Goal: Task Accomplishment & Management: Manage account settings

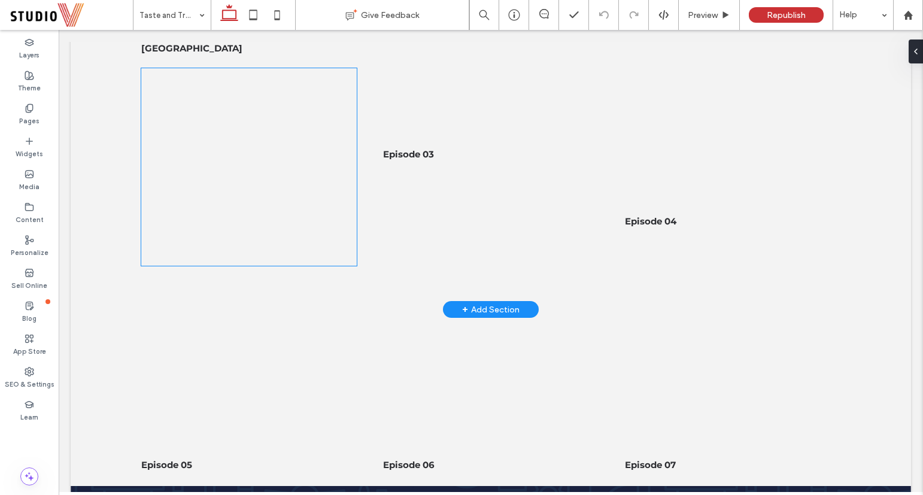
scroll to position [598, 0]
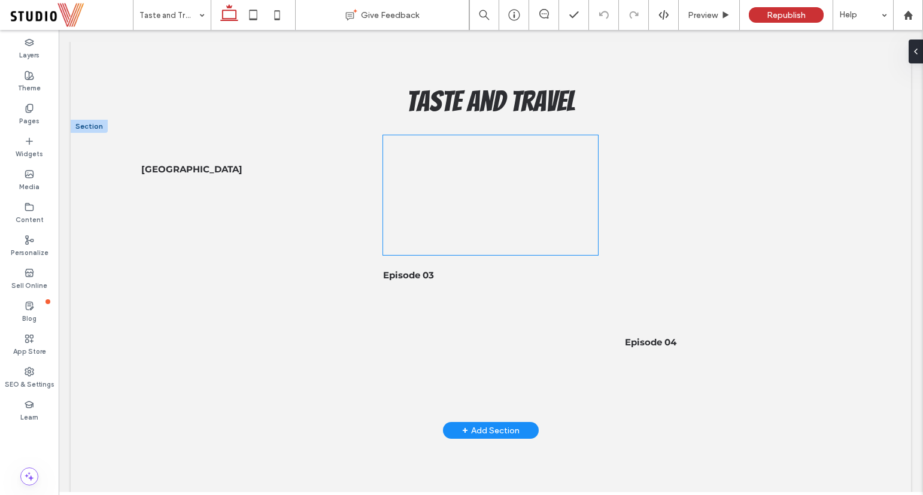
click at [491, 139] on div at bounding box center [490, 195] width 215 height 120
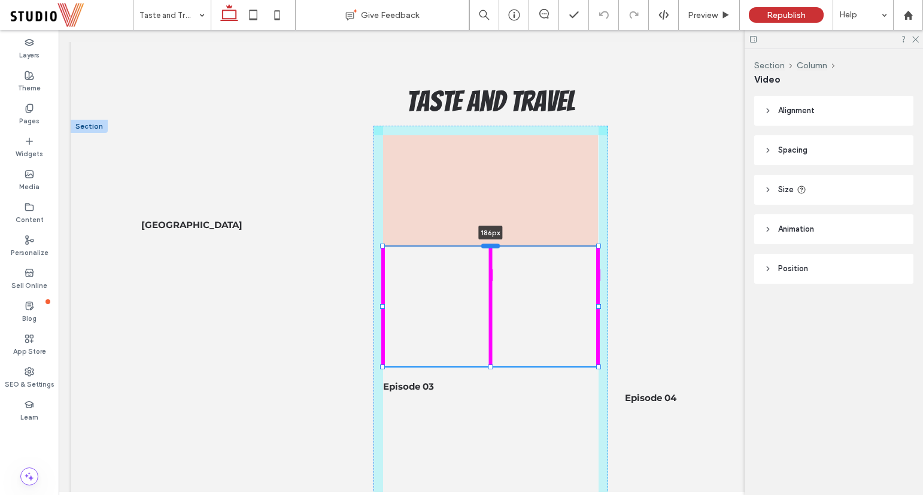
drag, startPoint x: 488, startPoint y: 135, endPoint x: 486, endPoint y: 246, distance: 111.3
click at [486, 246] on div at bounding box center [490, 245] width 19 height 5
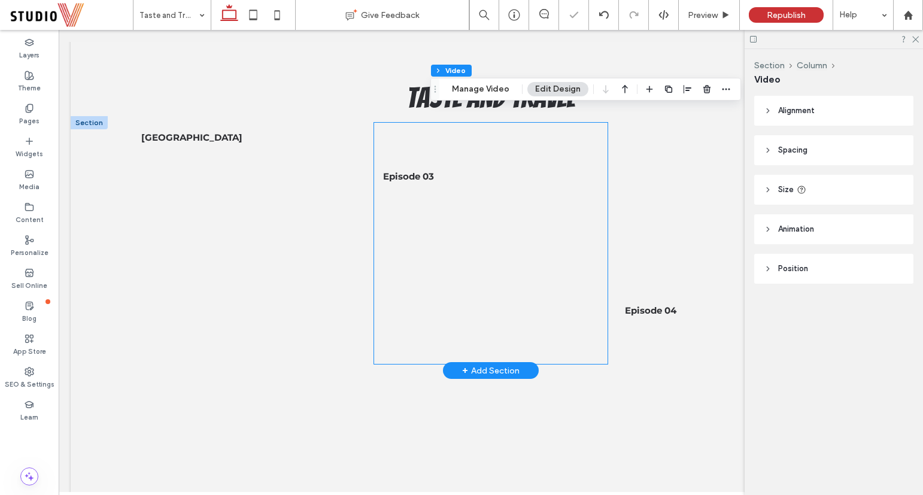
scroll to position [597, 0]
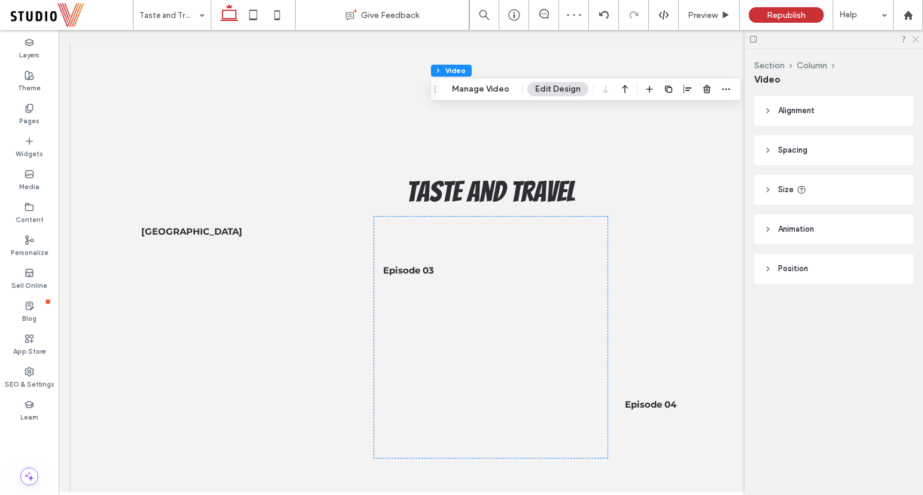
click at [915, 41] on icon at bounding box center [915, 39] width 8 height 8
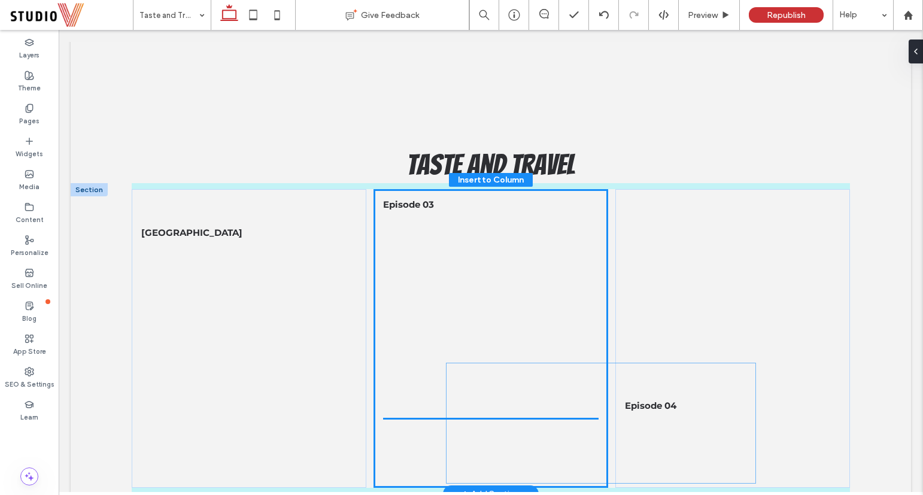
scroll to position [535, 0]
drag, startPoint x: 673, startPoint y: 133, endPoint x: 523, endPoint y: 273, distance: 204.9
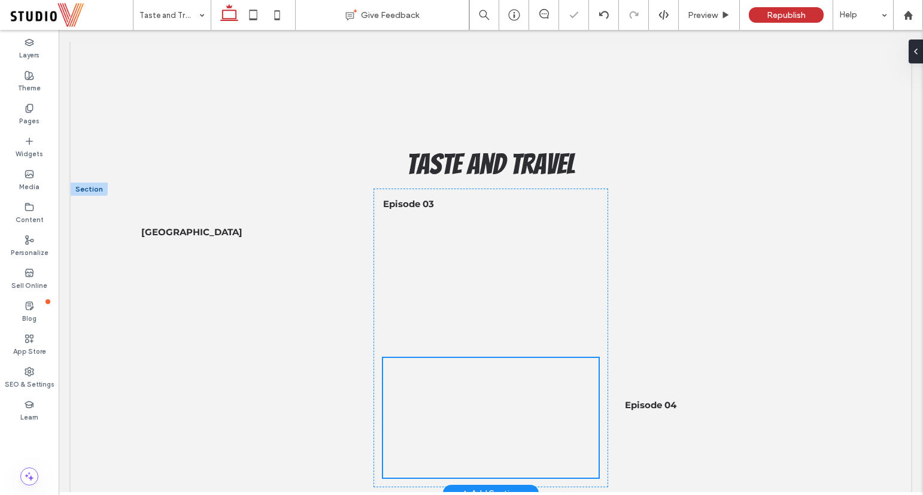
click at [517, 343] on div "Episode 03" at bounding box center [490, 337] width 235 height 299
click at [492, 358] on div at bounding box center [490, 418] width 215 height 120
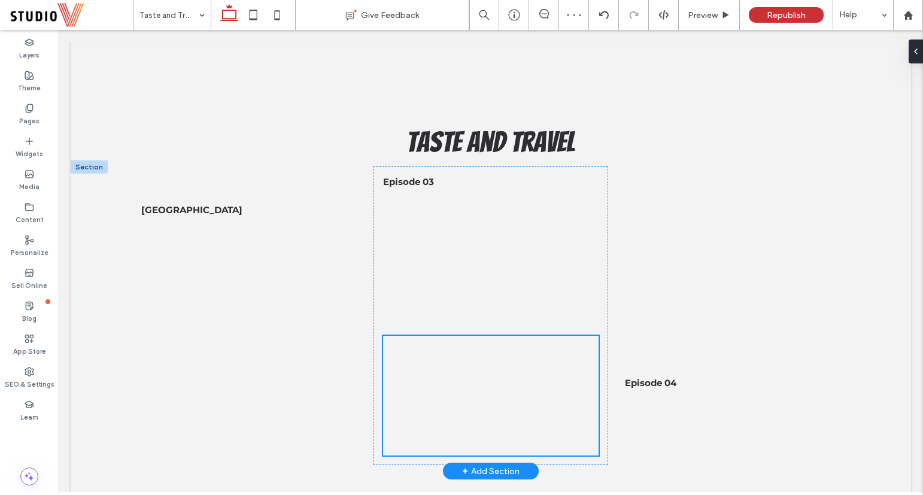
scroll to position [743, 0]
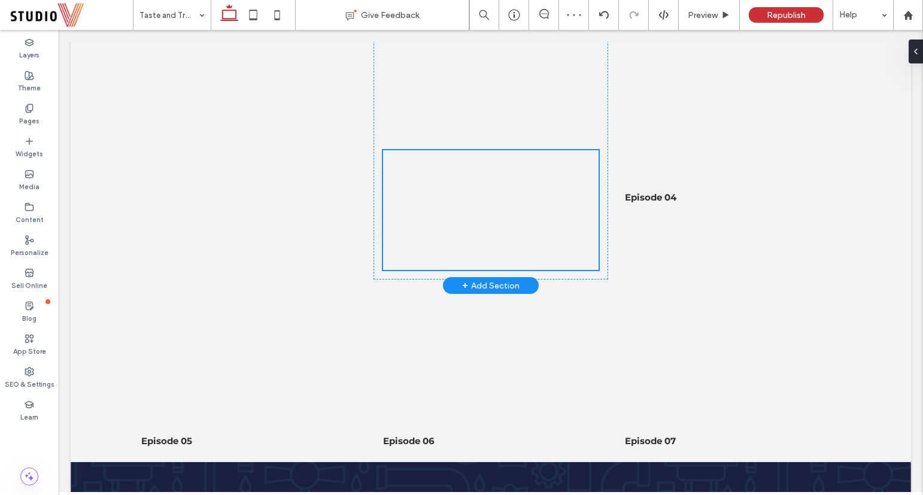
click at [482, 146] on div "Episode 03" at bounding box center [490, 130] width 235 height 299
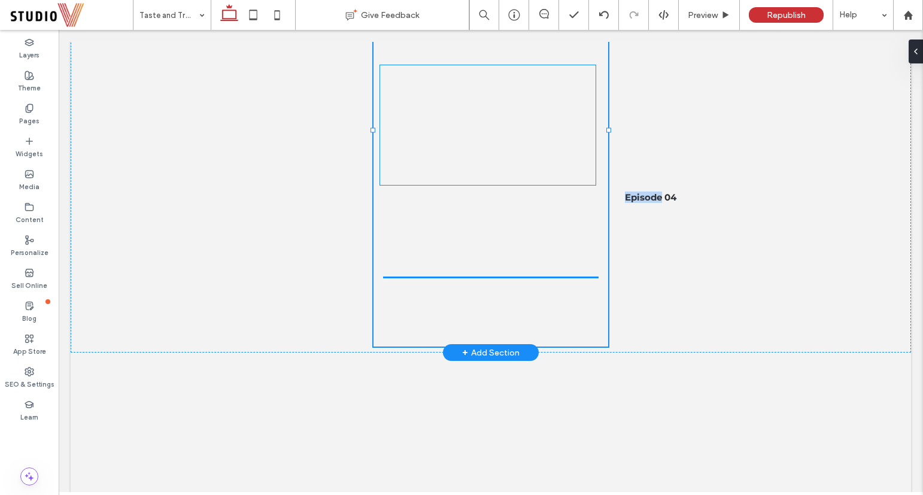
drag, startPoint x: 482, startPoint y: 150, endPoint x: 478, endPoint y: 134, distance: 16.1
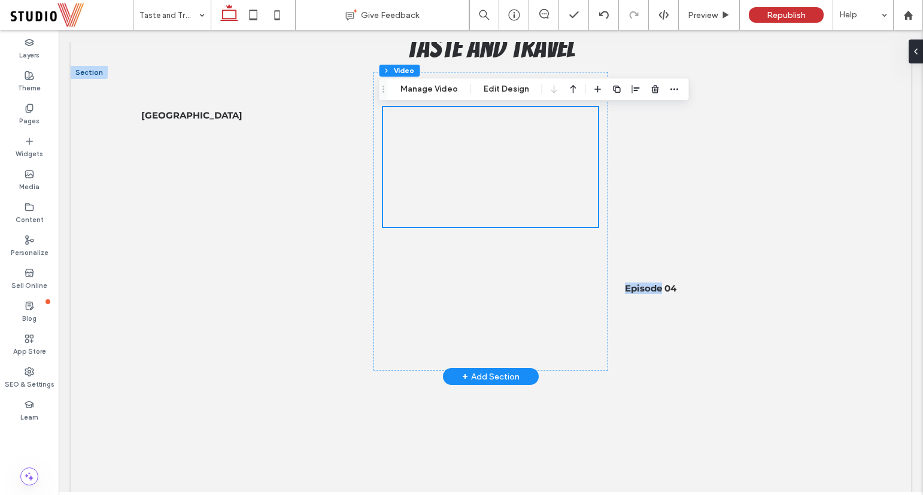
scroll to position [646, 0]
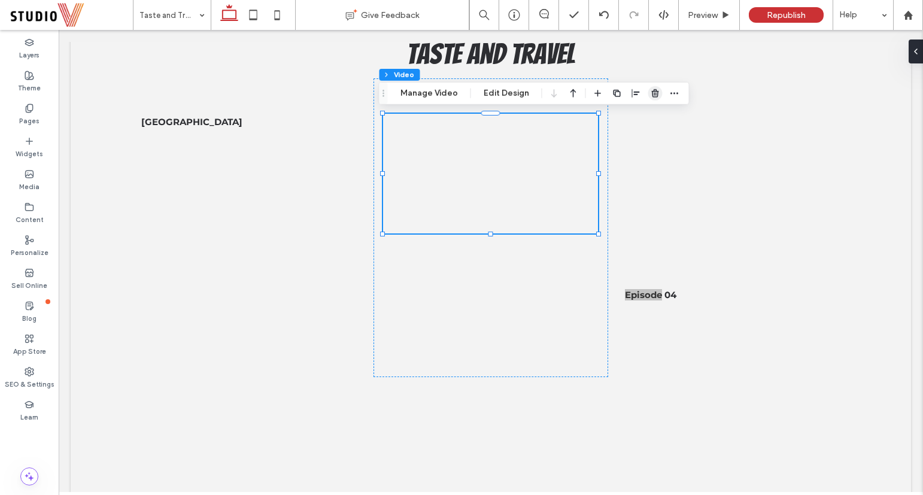
click at [650, 94] on icon "button" at bounding box center [655, 94] width 10 height 10
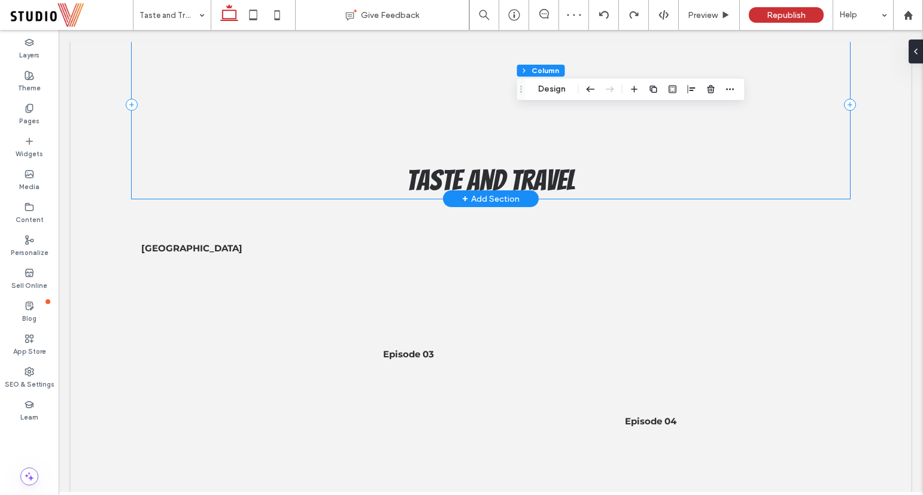
scroll to position [523, 0]
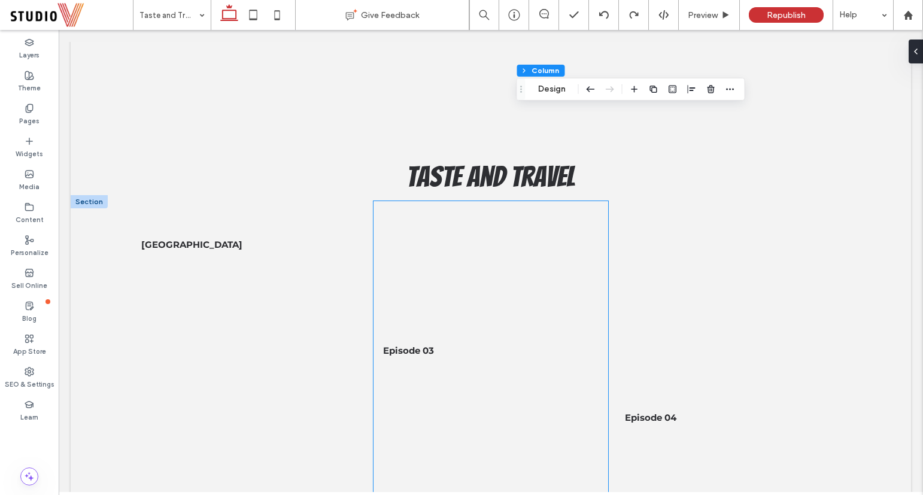
click at [506, 211] on div at bounding box center [490, 271] width 215 height 120
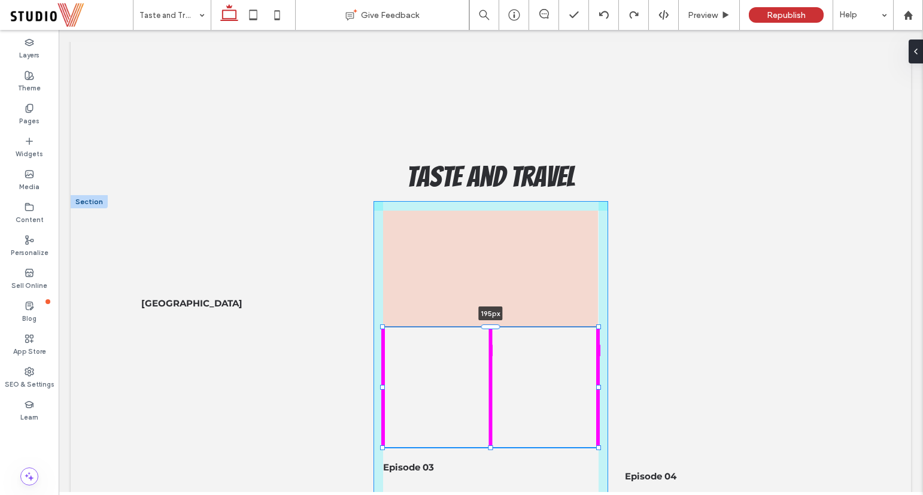
drag, startPoint x: 488, startPoint y: 209, endPoint x: 500, endPoint y: 325, distance: 116.6
click at [383, 327] on div at bounding box center [383, 327] width 1 height 1
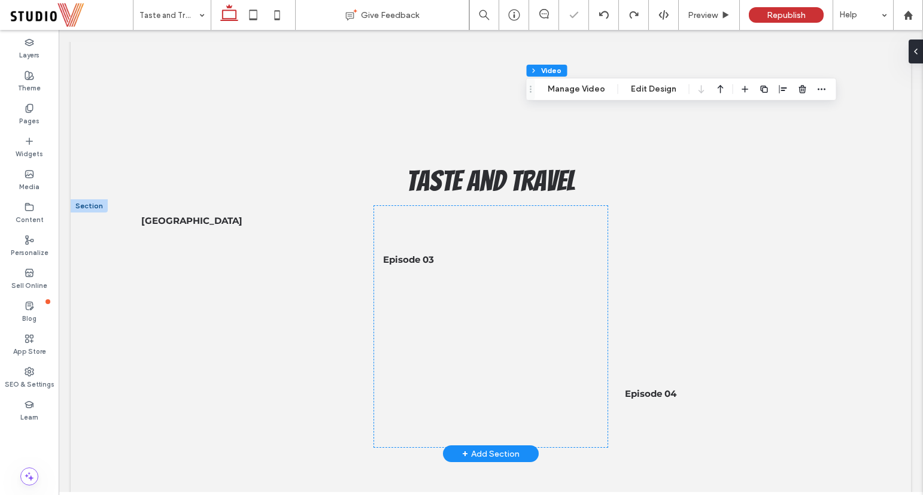
scroll to position [635, 0]
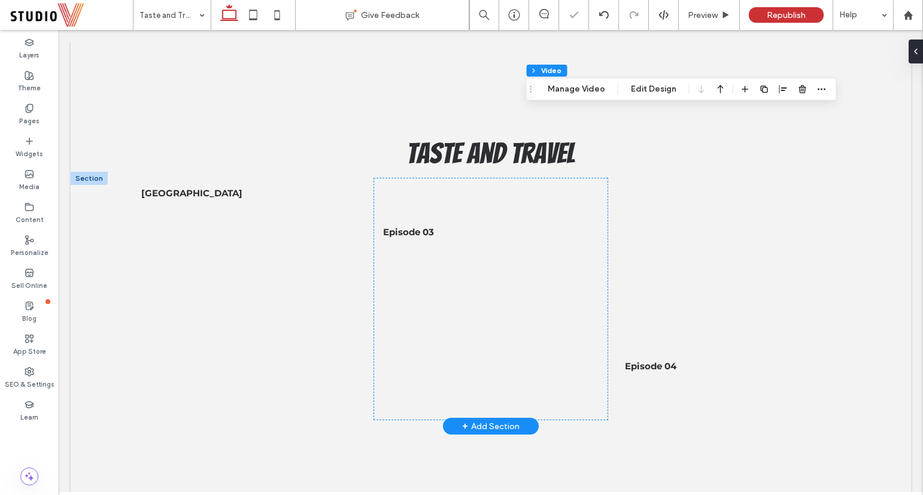
click at [584, 270] on div at bounding box center [490, 312] width 215 height 120
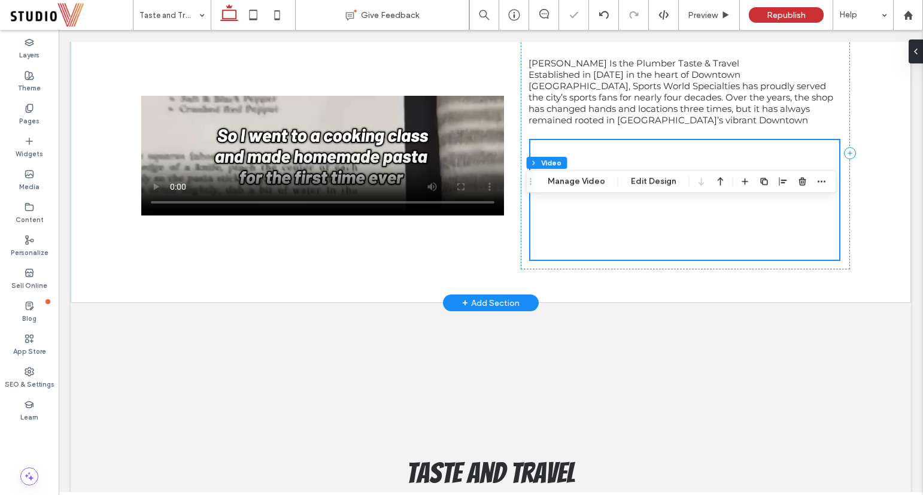
scroll to position [785, 0]
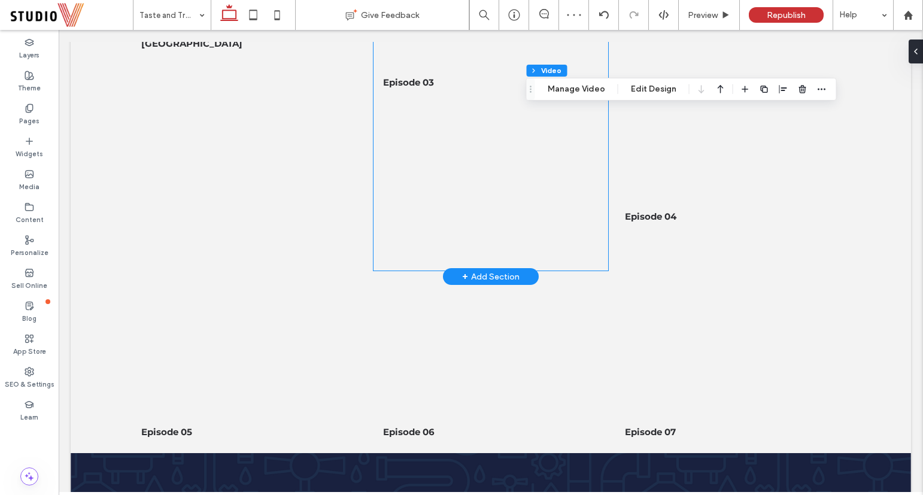
click at [534, 206] on div "Episode 03" at bounding box center [490, 149] width 235 height 242
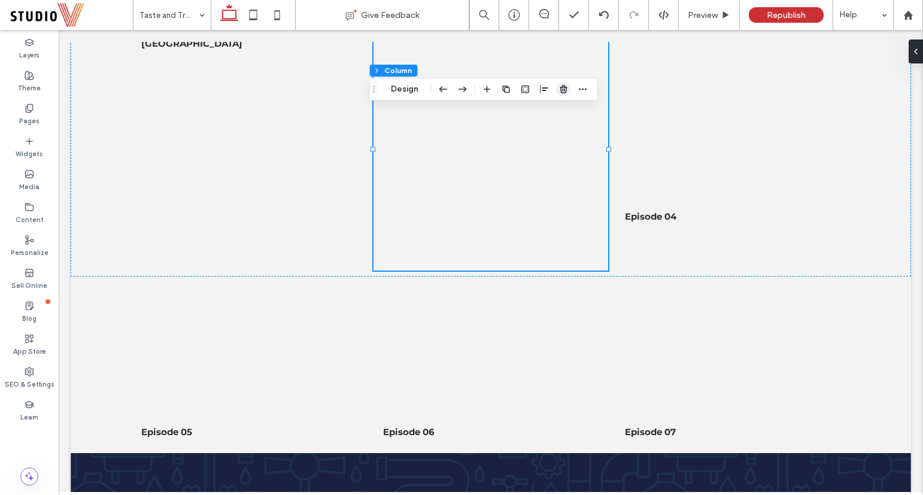
click at [565, 93] on use "button" at bounding box center [562, 89] width 7 height 8
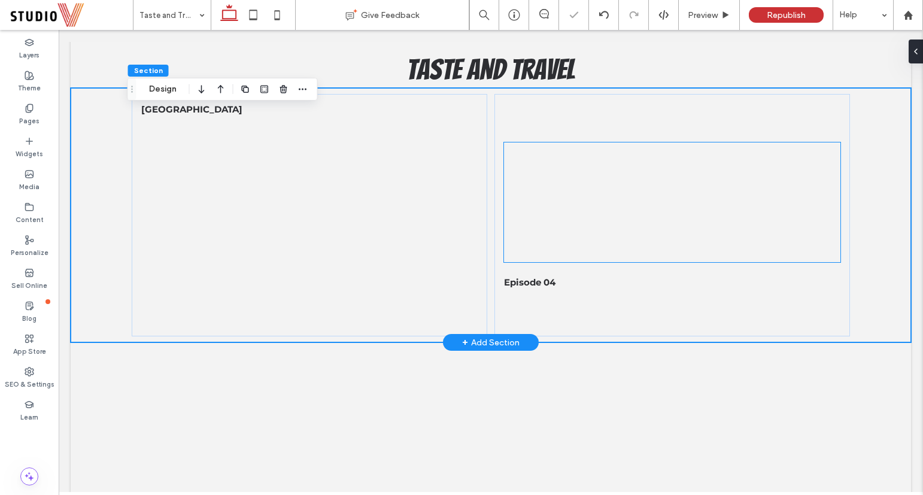
scroll to position [625, 0]
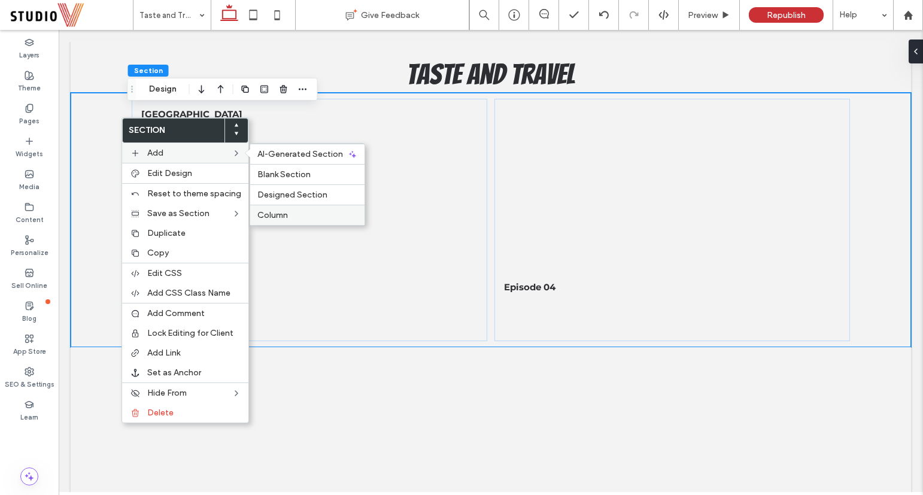
click at [287, 207] on div "Column" at bounding box center [307, 215] width 114 height 20
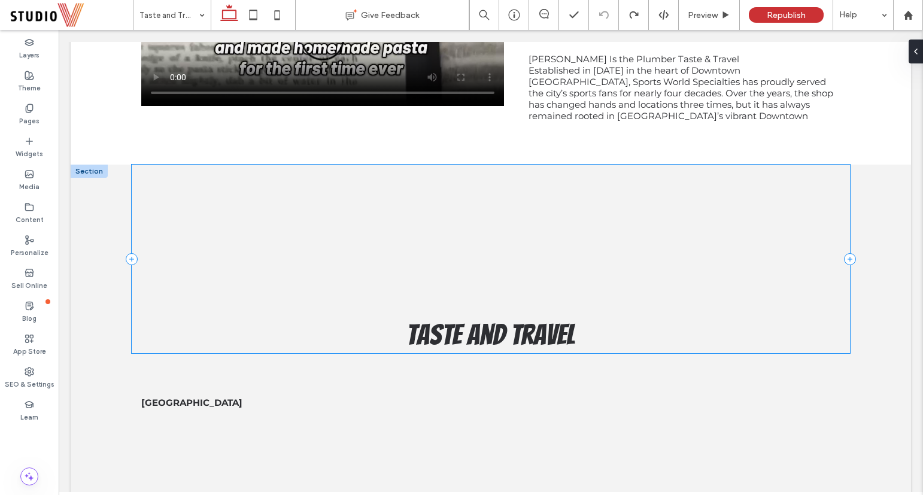
scroll to position [349, 0]
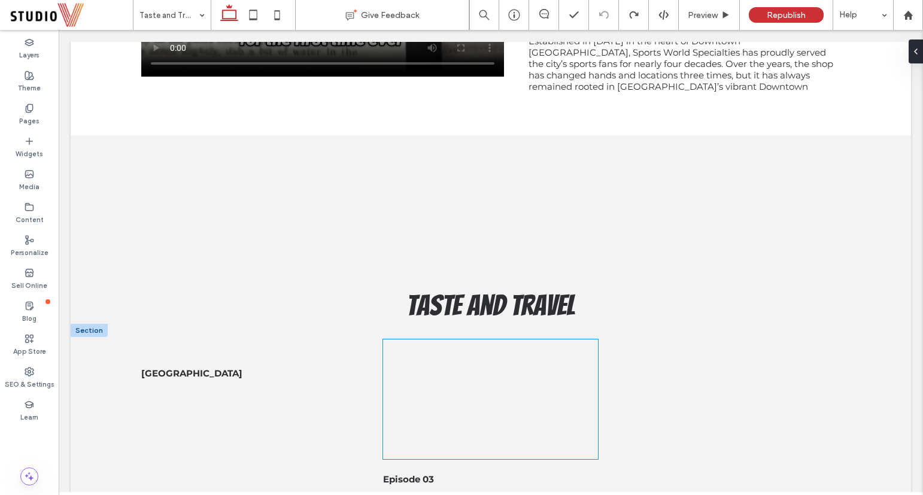
click at [529, 342] on div at bounding box center [490, 399] width 215 height 120
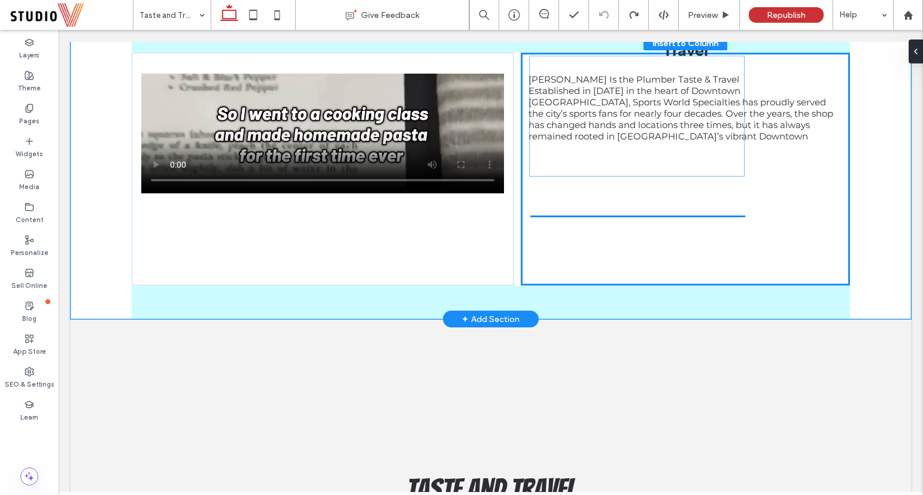
scroll to position [297, 0]
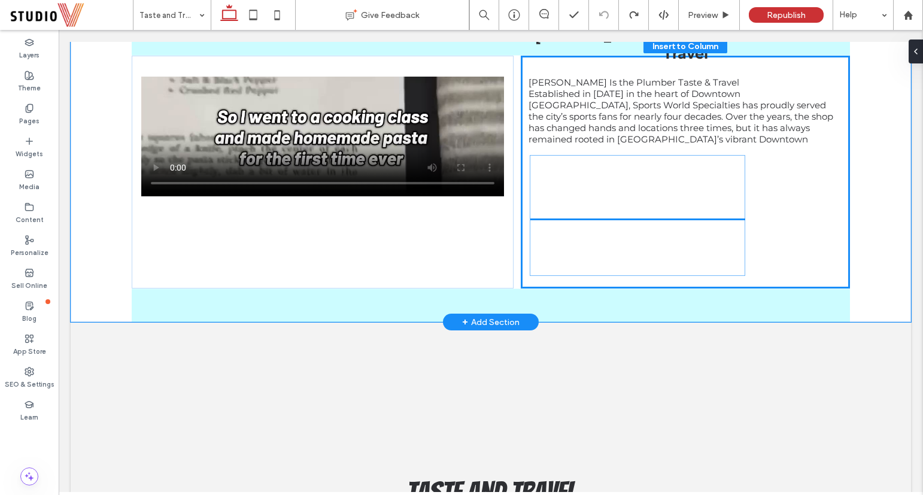
drag, startPoint x: 527, startPoint y: 343, endPoint x: 678, endPoint y: 179, distance: 223.6
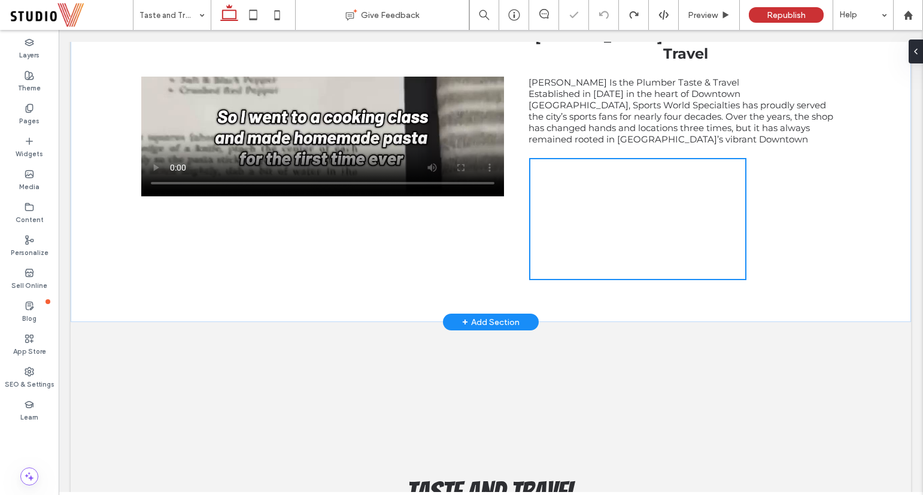
type input "****"
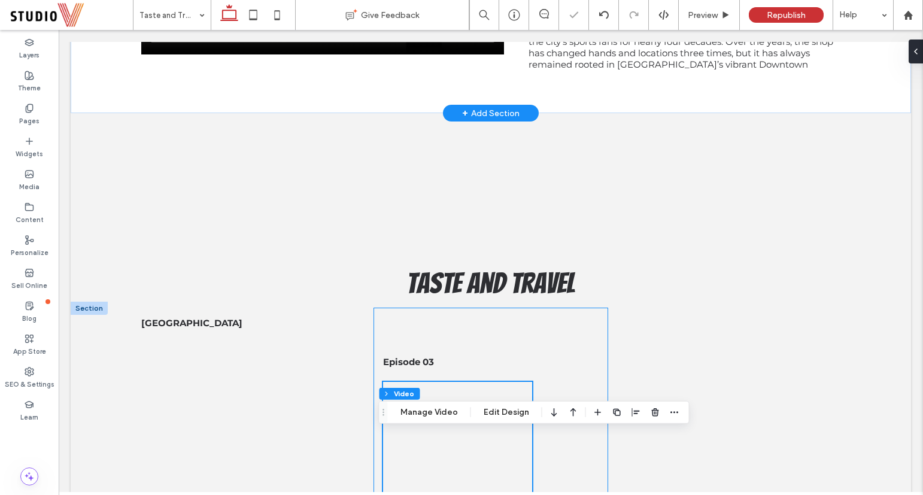
scroll to position [500, 0]
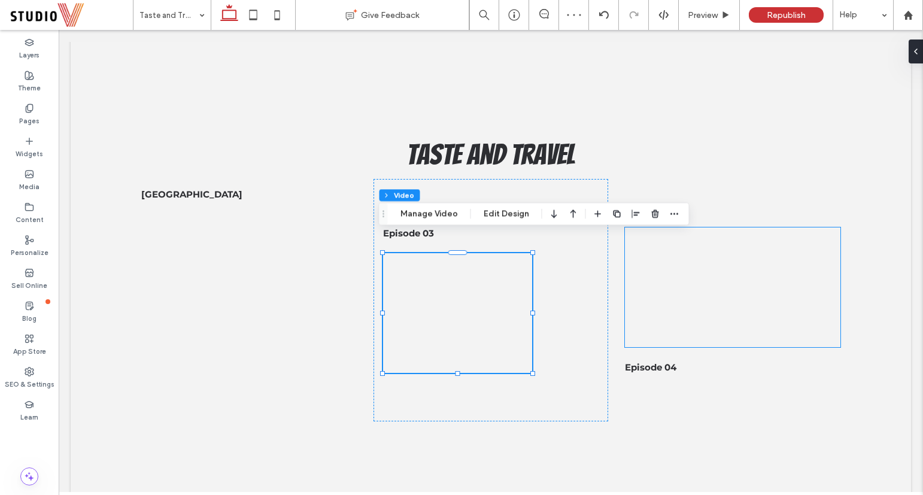
click at [654, 222] on div at bounding box center [655, 214] width 14 height 22
drag, startPoint x: 649, startPoint y: 216, endPoint x: 563, endPoint y: 197, distance: 88.3
click at [650, 216] on icon "button" at bounding box center [655, 214] width 10 height 10
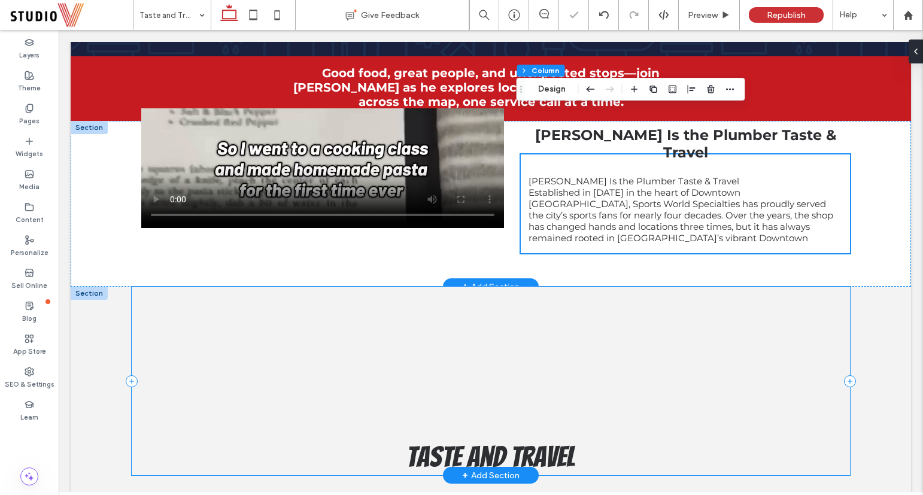
scroll to position [516, 0]
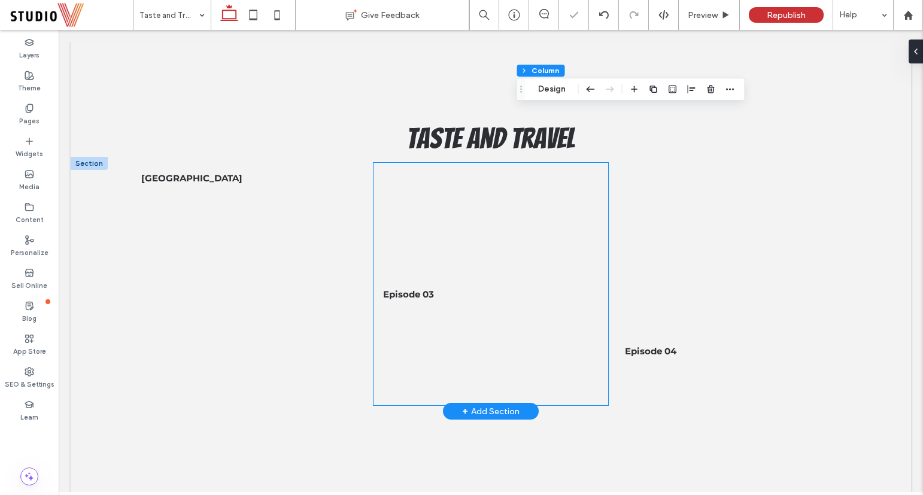
click at [520, 284] on div "Episode 03" at bounding box center [490, 284] width 235 height 242
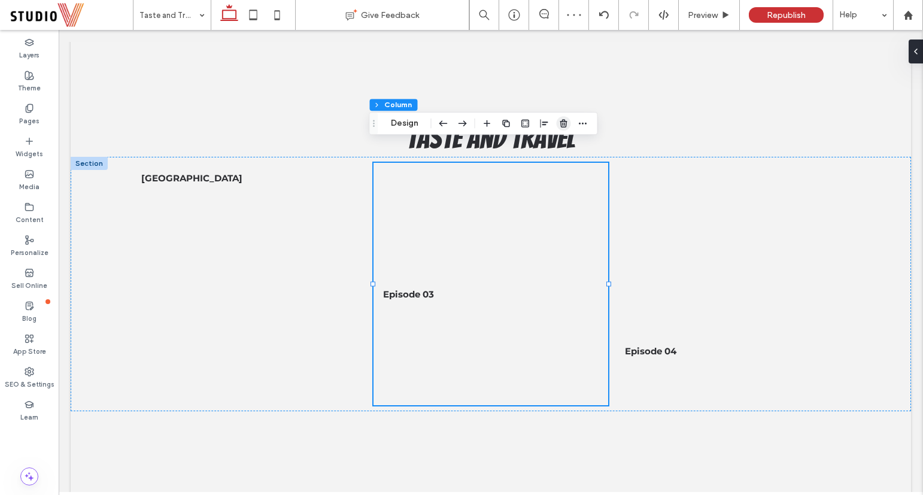
click at [562, 123] on icon "button" at bounding box center [564, 123] width 10 height 10
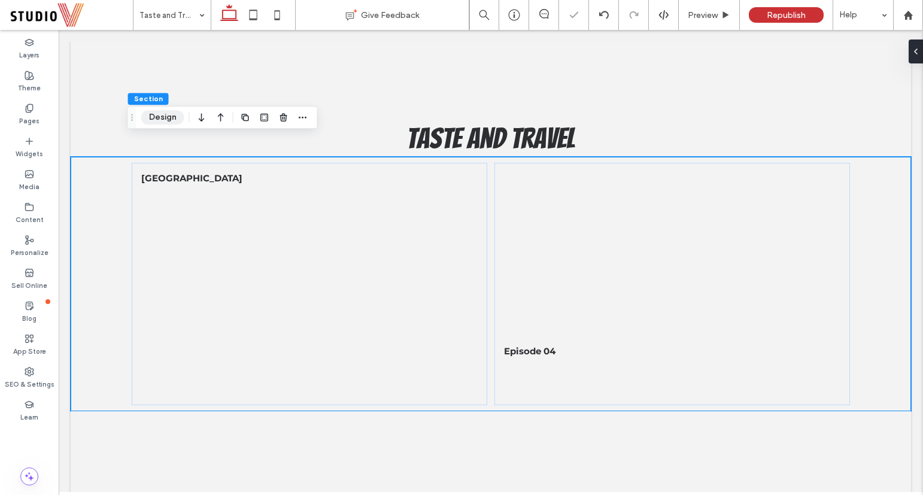
click at [173, 117] on button "Design" at bounding box center [162, 117] width 43 height 14
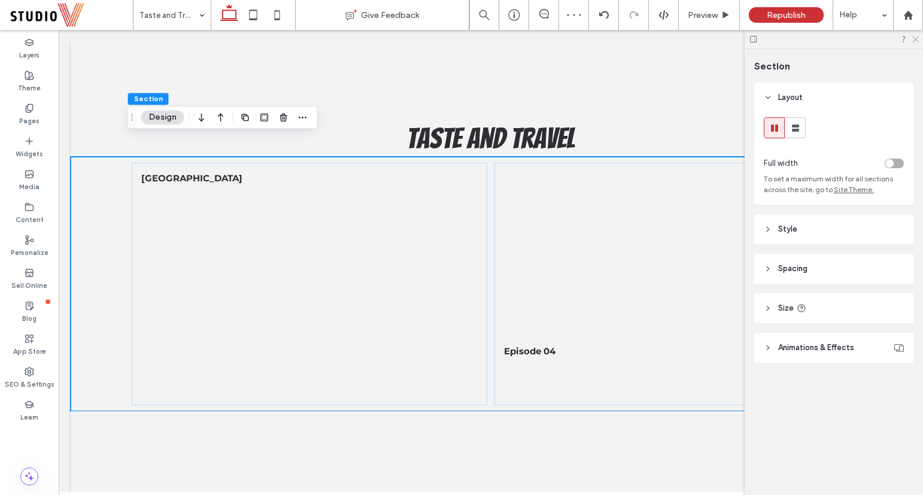
click at [916, 39] on icon at bounding box center [915, 39] width 8 height 8
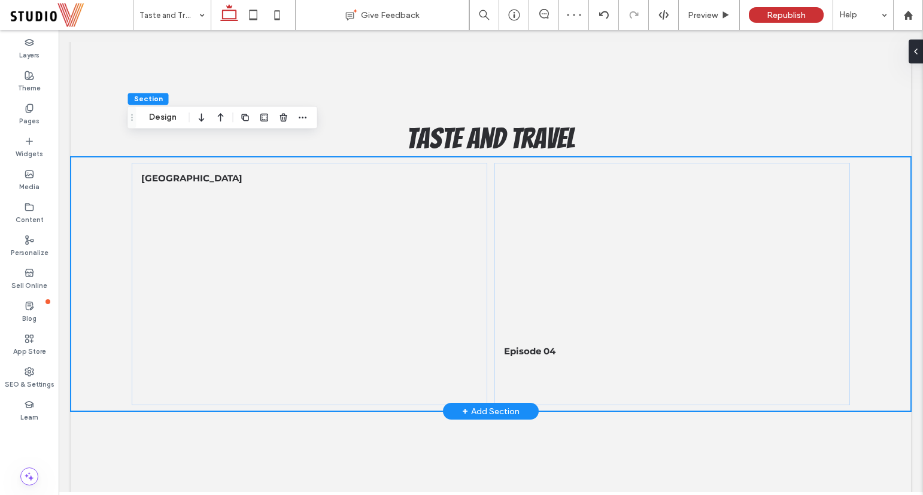
click at [96, 249] on div "Fenway Park Episode 04" at bounding box center [491, 284] width 840 height 254
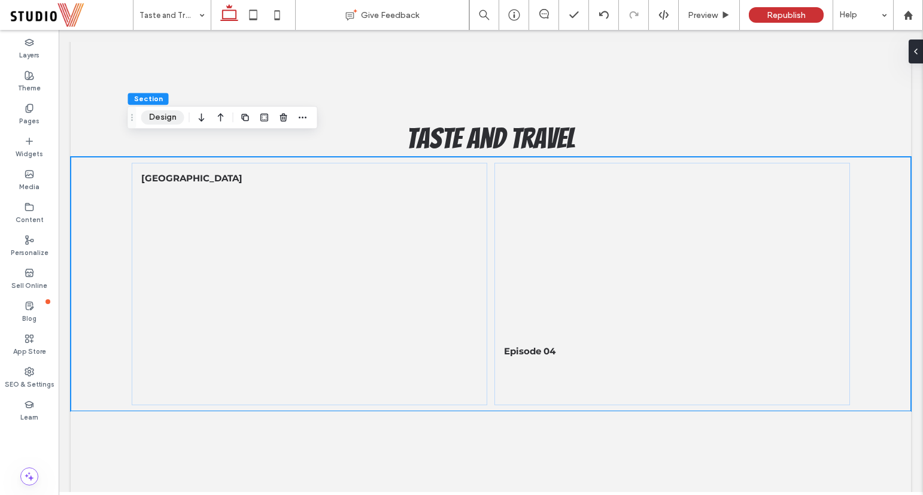
click at [161, 118] on button "Design" at bounding box center [162, 117] width 43 height 14
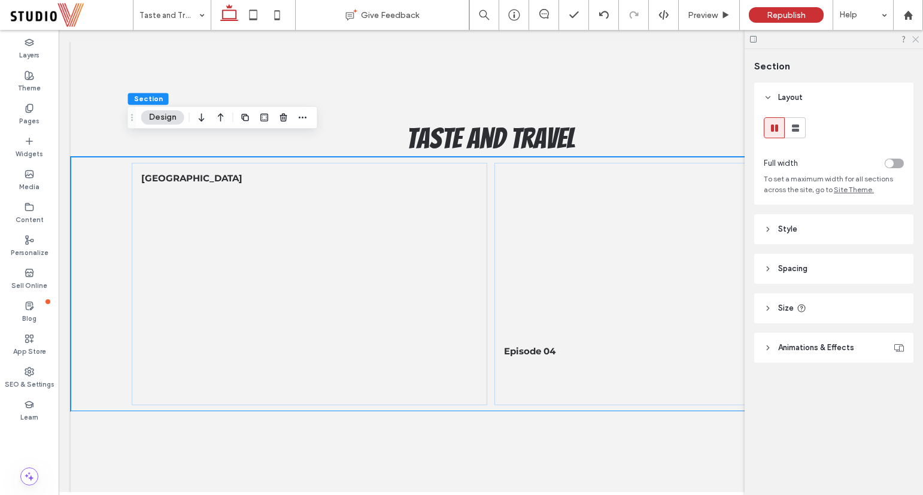
click at [917, 38] on icon at bounding box center [915, 39] width 8 height 8
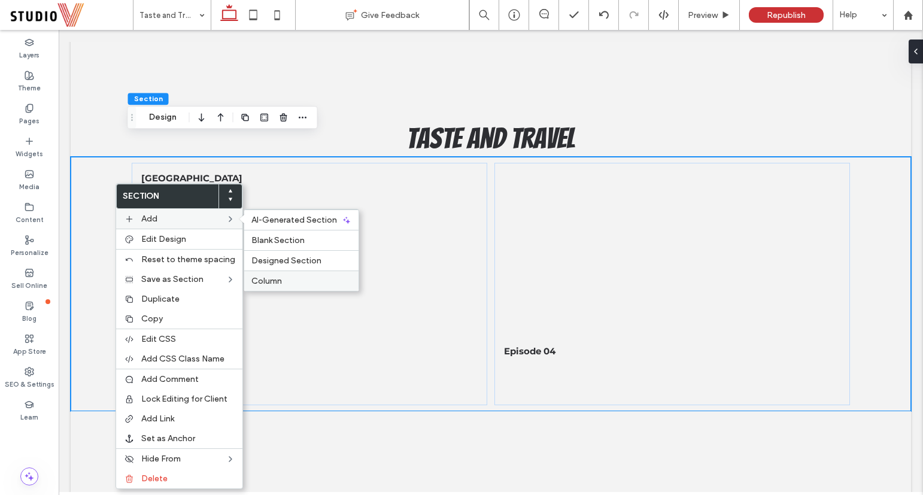
click at [272, 276] on span "Column" at bounding box center [266, 281] width 31 height 10
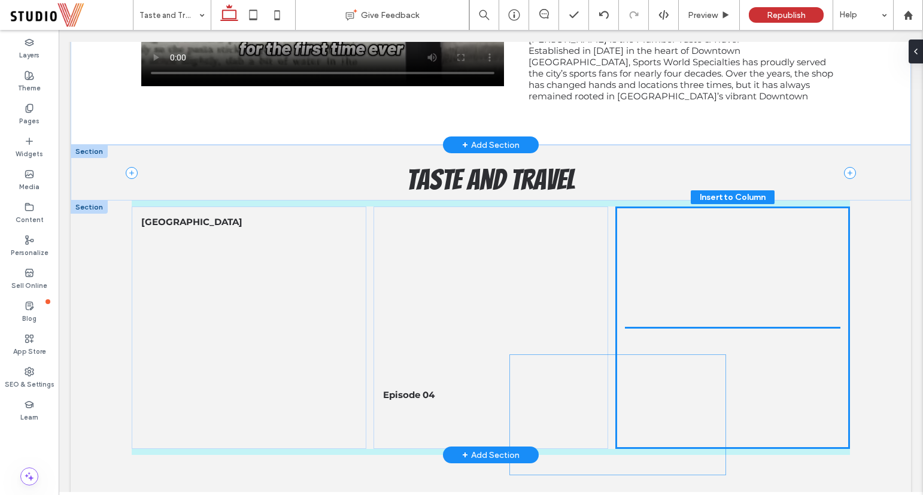
scroll to position [367, 0]
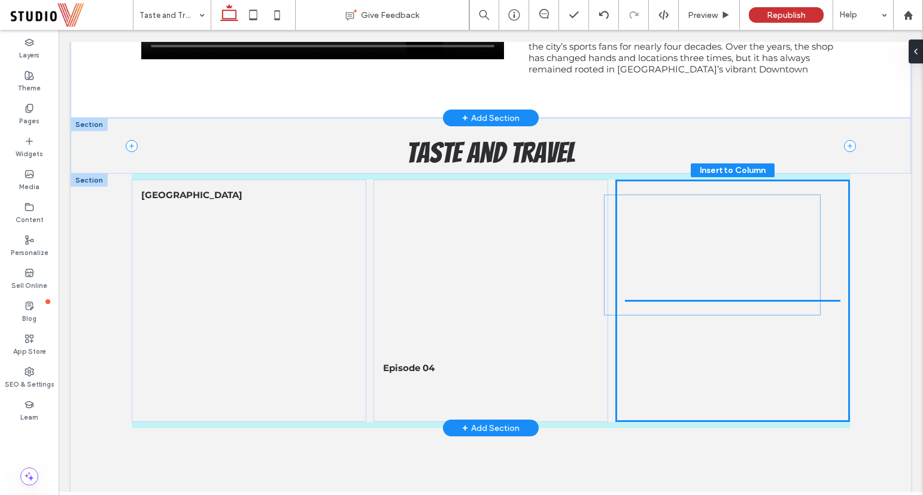
drag, startPoint x: 305, startPoint y: 194, endPoint x: 772, endPoint y: 254, distance: 471.1
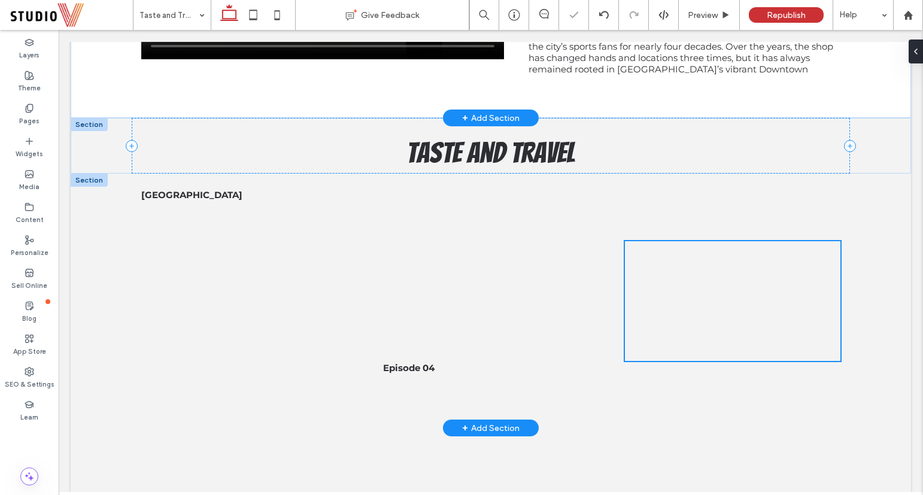
type input "***"
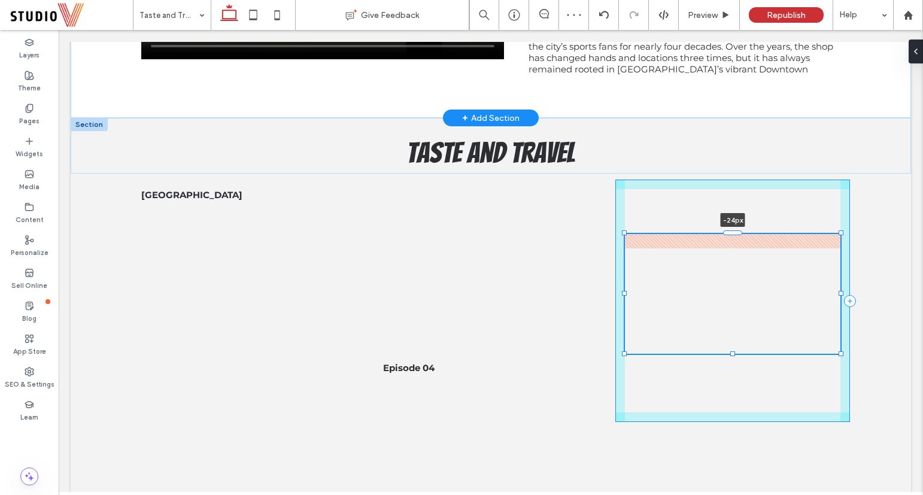
drag, startPoint x: 731, startPoint y: 218, endPoint x: 732, endPoint y: 202, distance: 16.8
click at [732, 202] on div "Fenway Park Episode 04 -24px" at bounding box center [491, 300] width 718 height 254
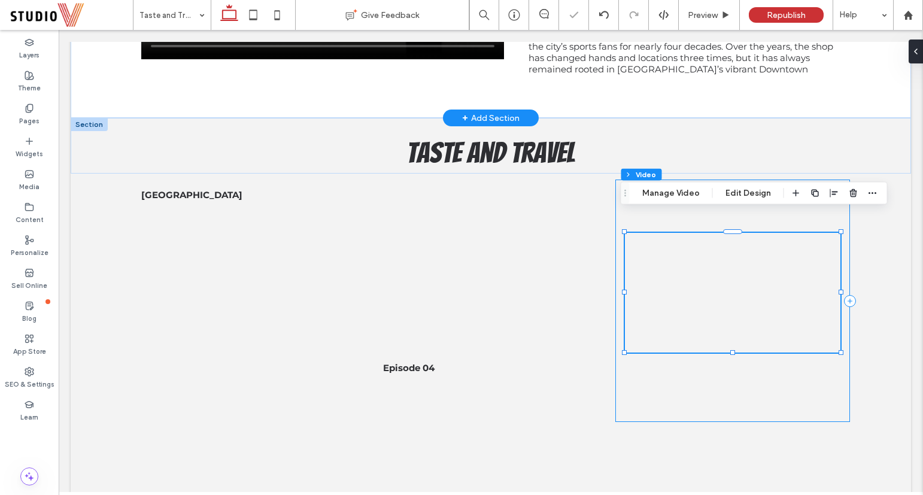
click at [867, 397] on div "Fenway Park Episode 04 -28px" at bounding box center [491, 300] width 840 height 254
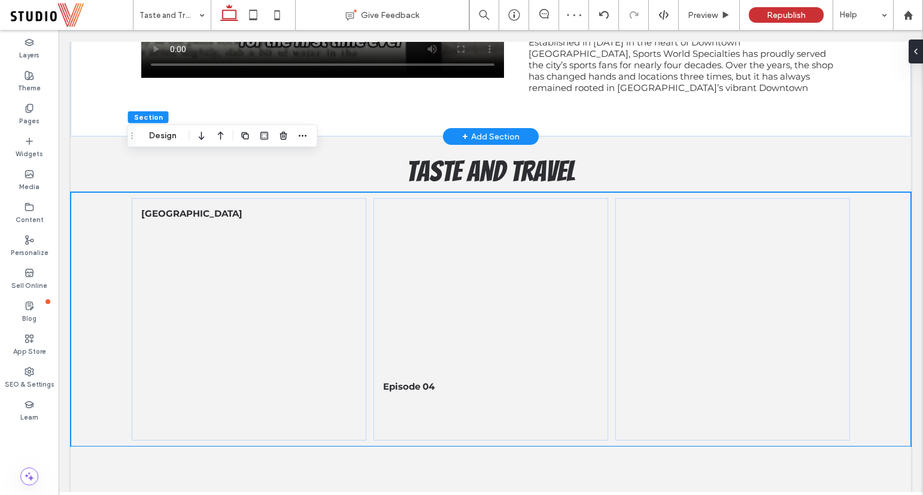
scroll to position [347, 0]
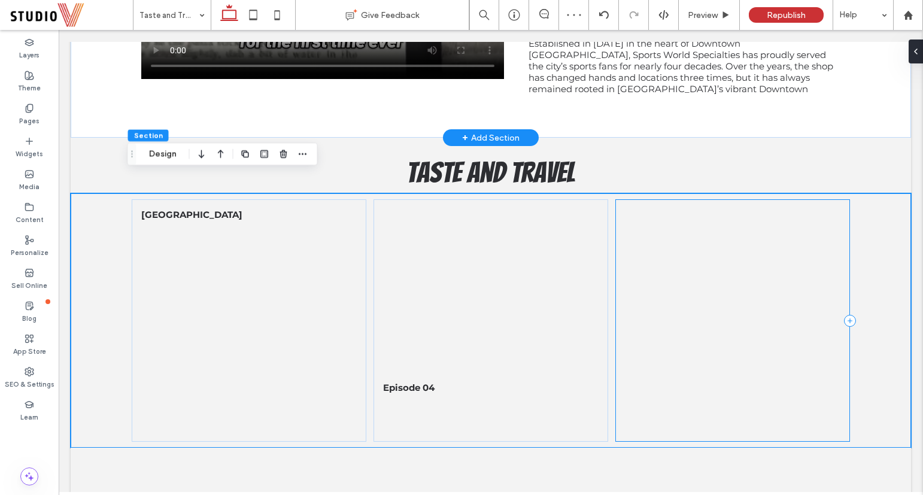
click at [741, 232] on div at bounding box center [732, 320] width 235 height 242
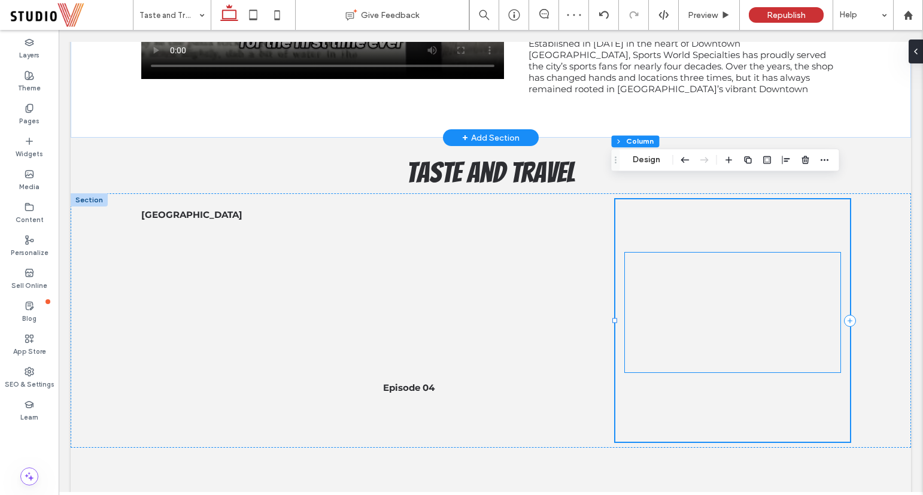
click at [726, 252] on div at bounding box center [732, 312] width 215 height 120
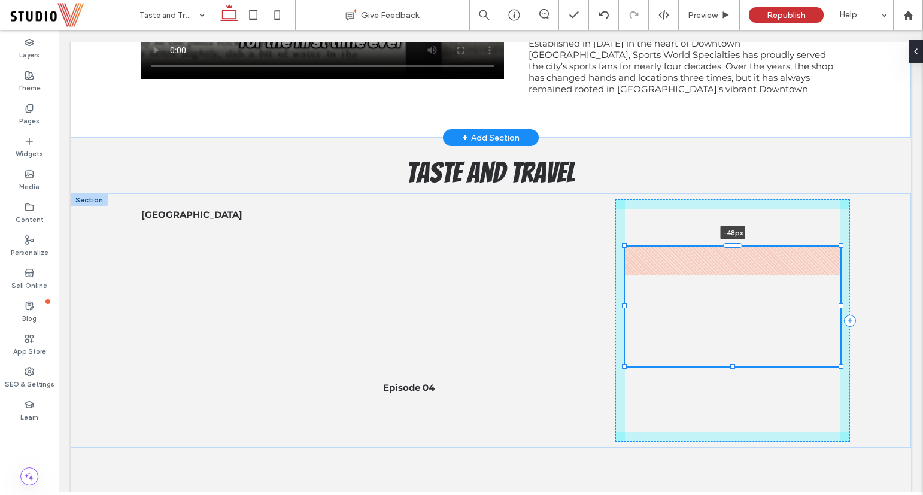
drag, startPoint x: 729, startPoint y: 230, endPoint x: 727, endPoint y: 218, distance: 12.1
click at [727, 218] on div "Fenway Park Episode 04 -48px" at bounding box center [491, 320] width 718 height 254
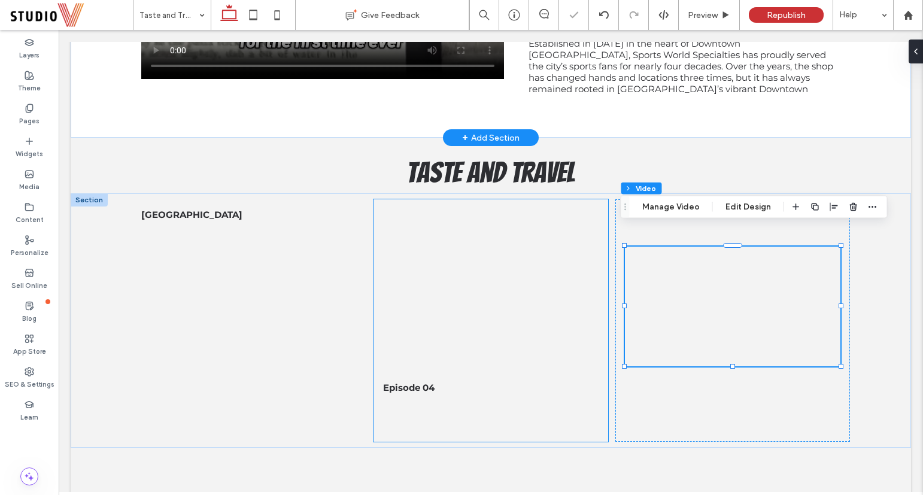
click at [574, 199] on div "Episode 04" at bounding box center [490, 320] width 235 height 242
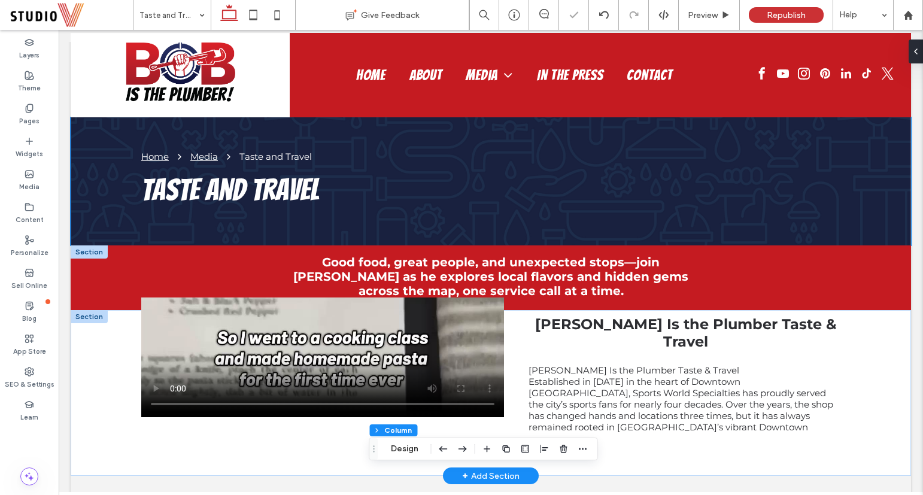
scroll to position [25, 0]
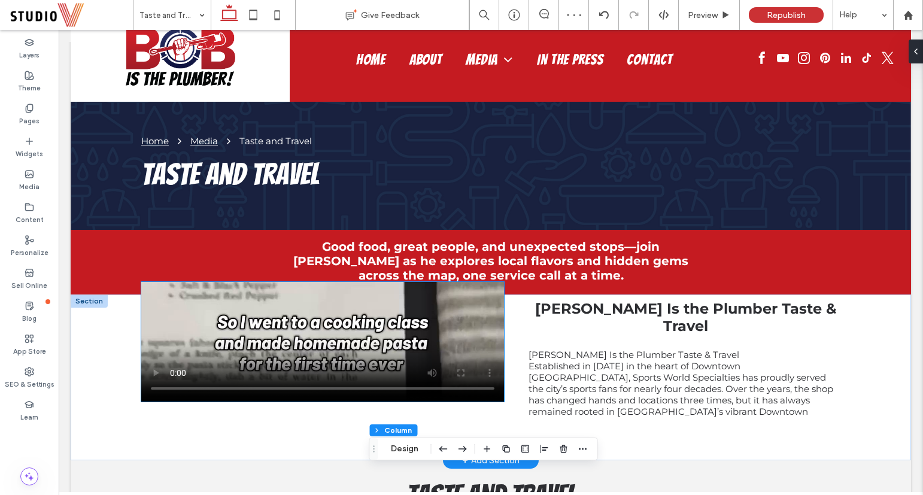
click at [360, 314] on video at bounding box center [322, 342] width 363 height 120
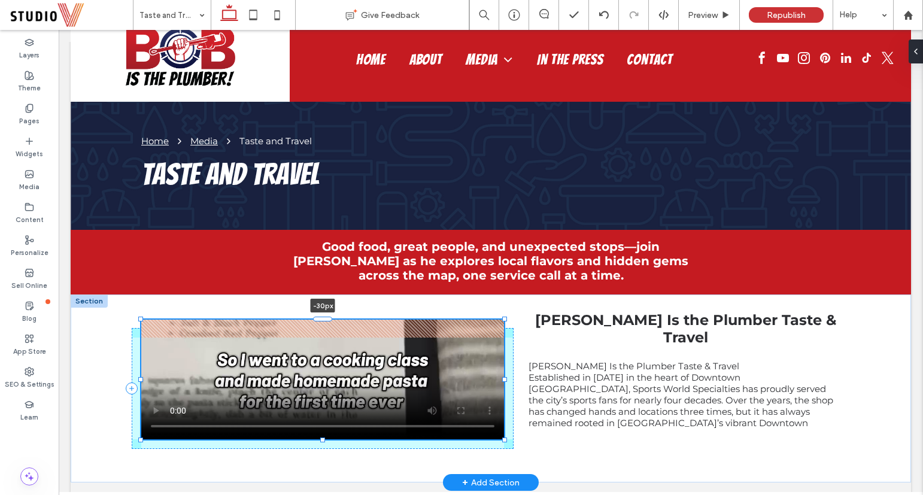
drag, startPoint x: 315, startPoint y: 270, endPoint x: 322, endPoint y: 323, distance: 53.7
click at [322, 323] on div "-30px Bob Is the Plumber Taste & Travel Bob Is the Plumber Taste & Travel Estab…" at bounding box center [491, 388] width 718 height 188
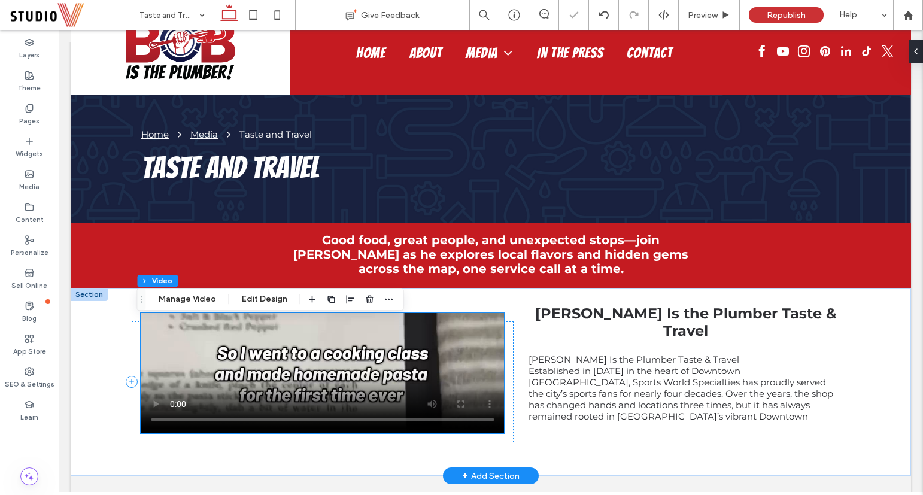
scroll to position [47, 0]
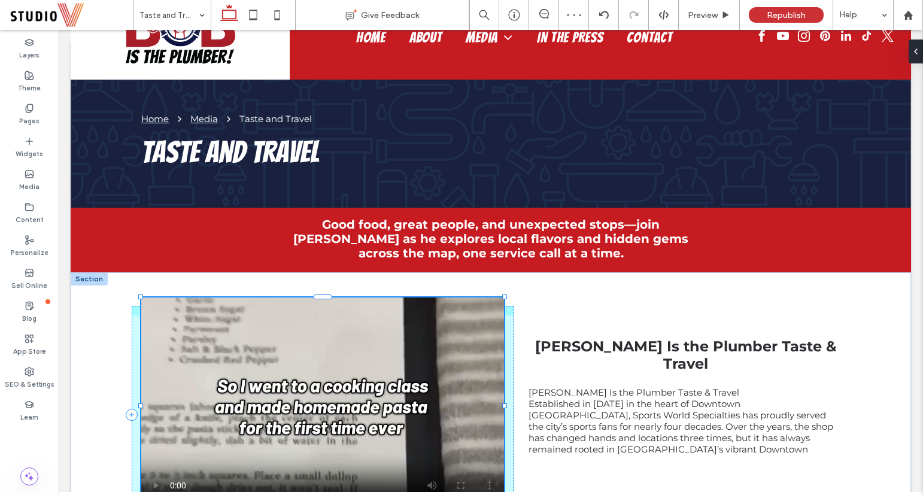
drag, startPoint x: 319, startPoint y: 418, endPoint x: 315, endPoint y: 466, distance: 48.6
click at [315, 466] on div "100% , 362px Bob Is the Plumber Taste & Travel Bob Is the Plumber Taste & Trave…" at bounding box center [491, 414] width 718 height 285
type input "***"
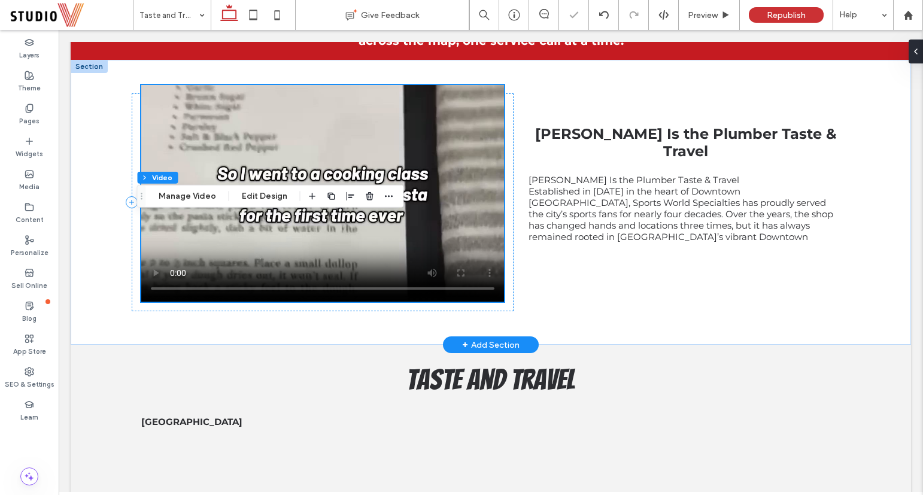
scroll to position [334, 0]
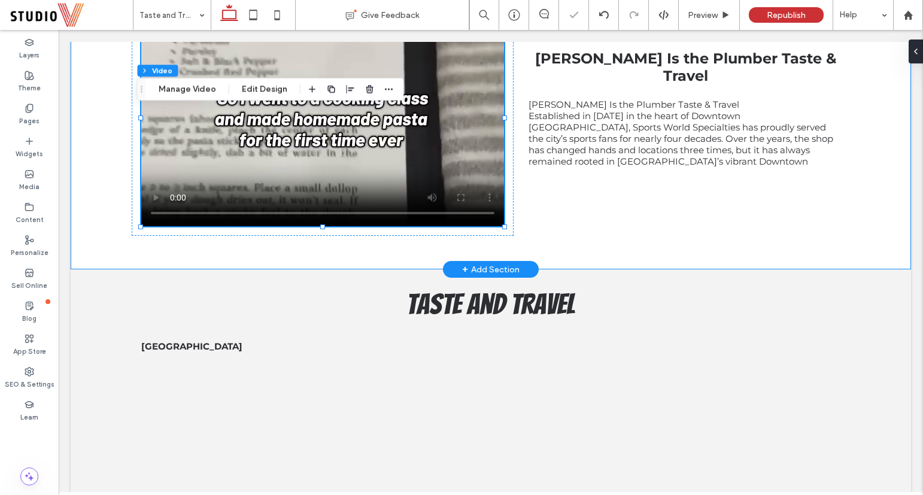
click at [606, 248] on div "100% , 362px Bob Is the Plumber Taste & Travel Bob Is the Plumber Taste & Trave…" at bounding box center [491, 126] width 718 height 285
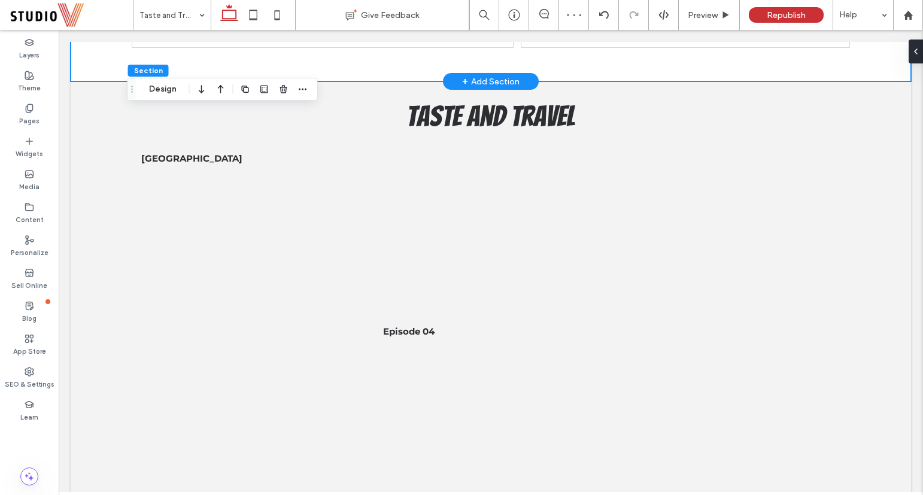
scroll to position [557, 0]
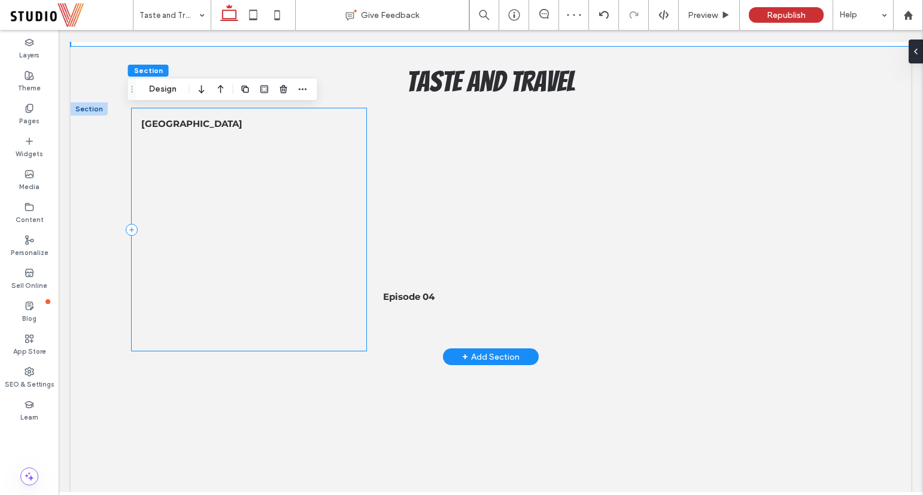
click at [218, 340] on div "Fenway Park" at bounding box center [249, 229] width 235 height 242
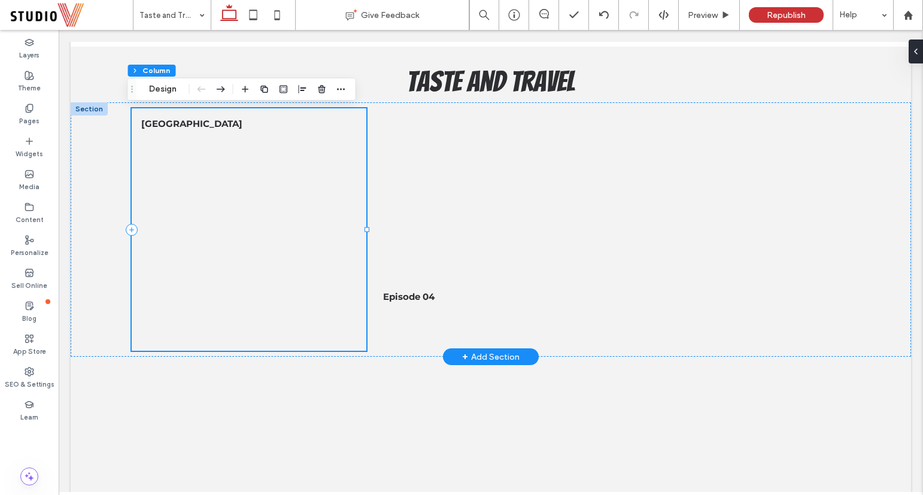
click at [240, 342] on div "Fenway Park" at bounding box center [249, 229] width 235 height 242
click at [243, 323] on div at bounding box center [248, 242] width 215 height 197
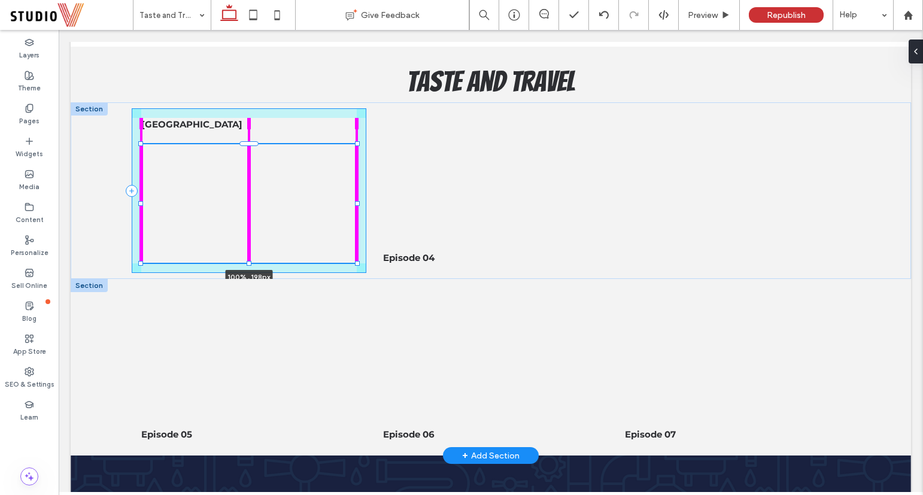
drag, startPoint x: 242, startPoint y: 342, endPoint x: 239, endPoint y: 302, distance: 39.6
click at [239, 302] on div "Home Media Taste and Travel Taste and Travel Section + Add Section Good food, g…" at bounding box center [491, 395] width 840 height 1652
type input "***"
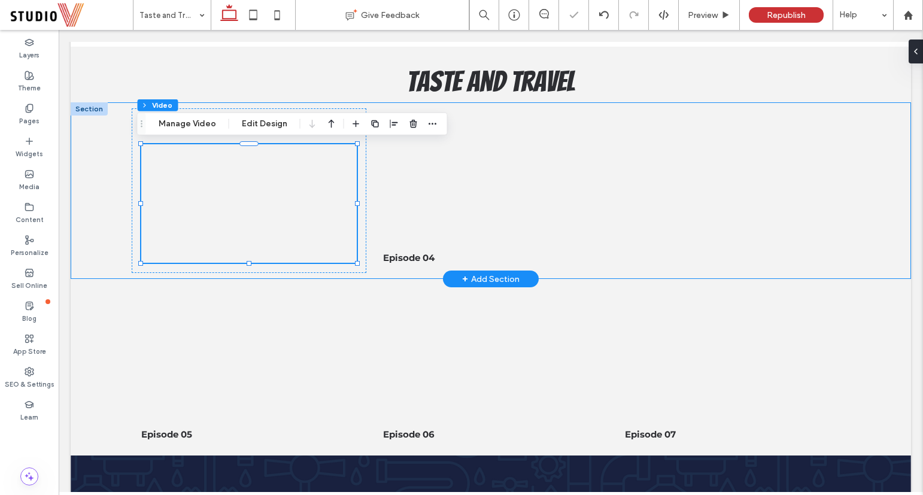
click at [606, 219] on div "Fenway Park 100% , 198px Episode 04" at bounding box center [491, 190] width 718 height 176
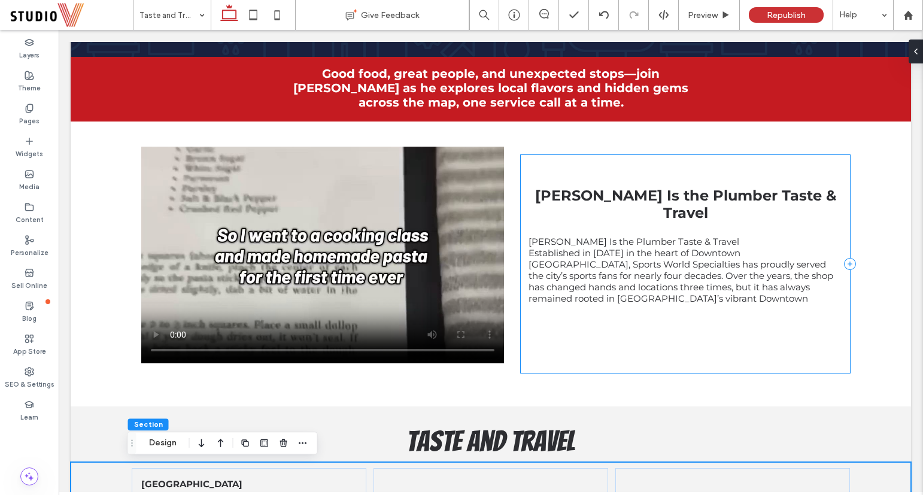
scroll to position [198, 0]
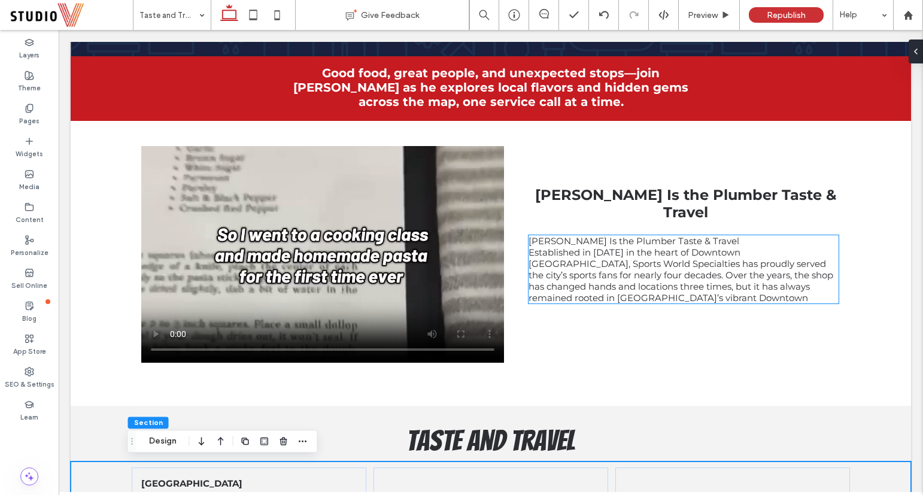
click at [671, 273] on span "Established in 1986 in the heart of Downtown Pittsburgh, Sports World Specialti…" at bounding box center [680, 274] width 305 height 57
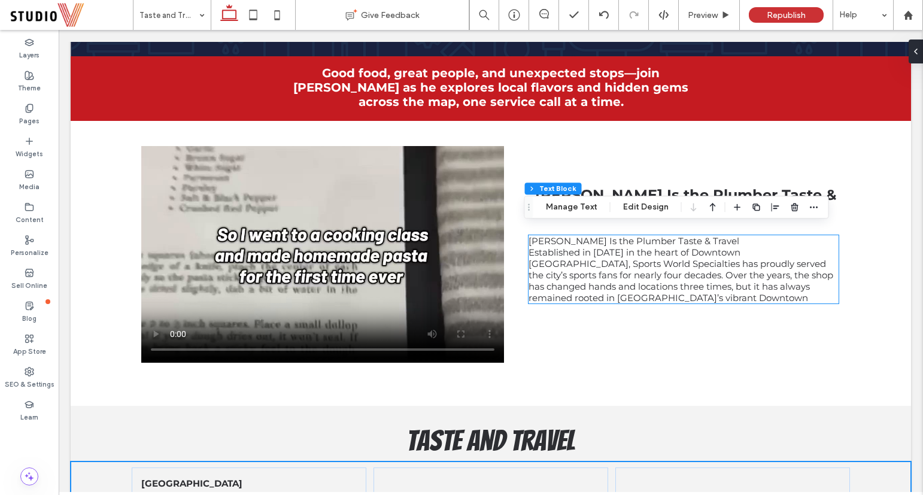
click at [671, 273] on span "Established in 1986 in the heart of Downtown Pittsburgh, Sports World Specialti…" at bounding box center [680, 274] width 305 height 57
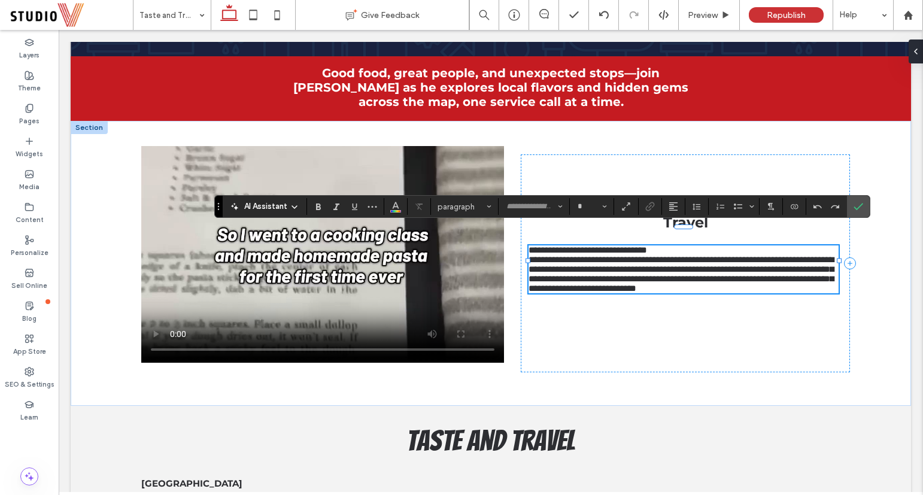
type input "**********"
type input "**"
click at [731, 334] on div "**********" at bounding box center [684, 263] width 329 height 218
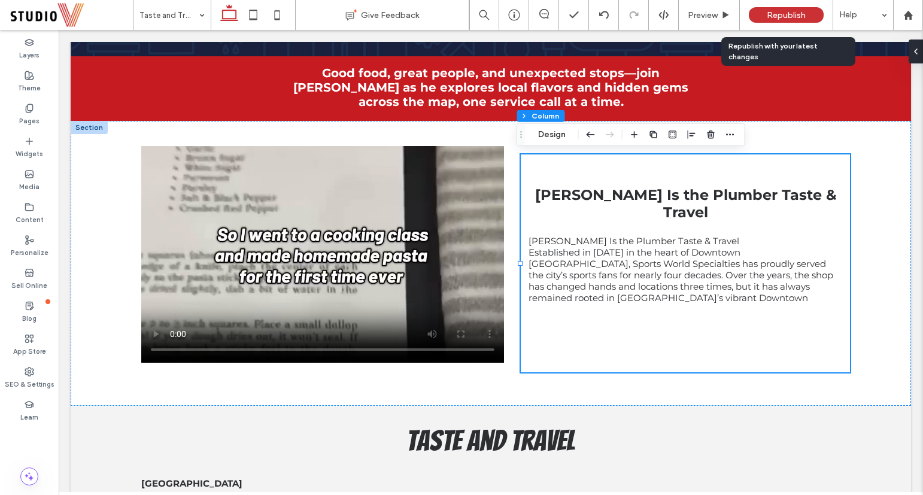
click at [772, 17] on span "Republish" at bounding box center [785, 15] width 39 height 10
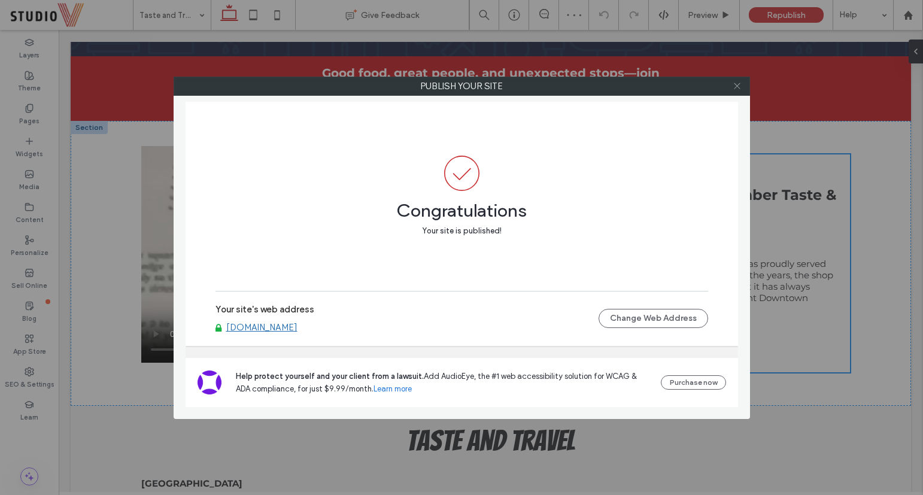
drag, startPoint x: 737, startPoint y: 86, endPoint x: 261, endPoint y: 89, distance: 476.2
click at [737, 86] on use at bounding box center [736, 86] width 6 height 6
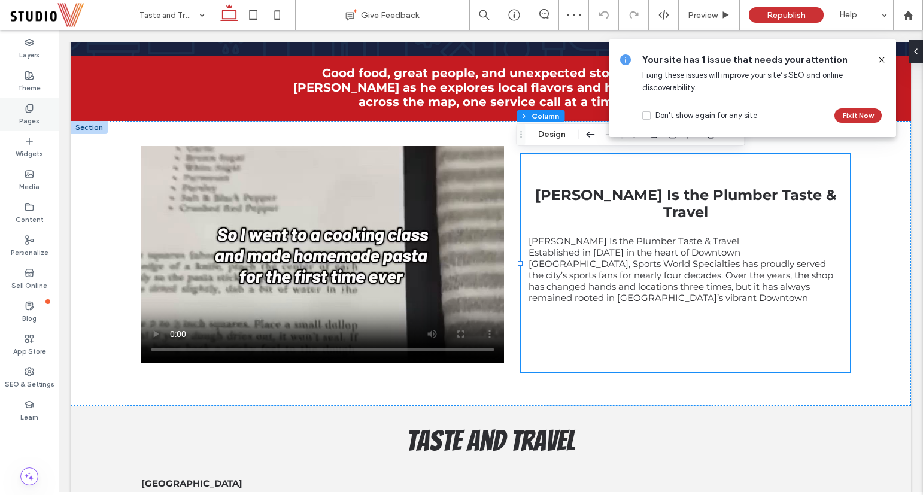
click at [13, 119] on div "Pages" at bounding box center [29, 114] width 59 height 33
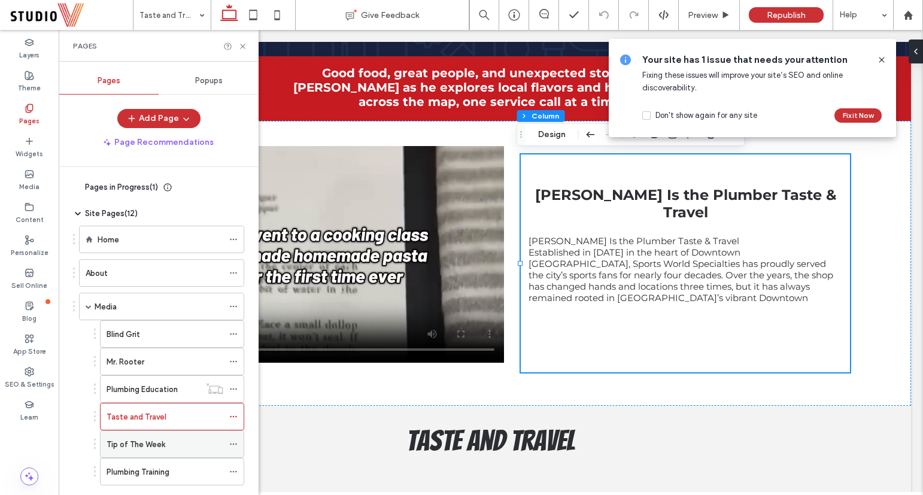
click at [142, 447] on label "Tip of The Week" at bounding box center [135, 444] width 59 height 21
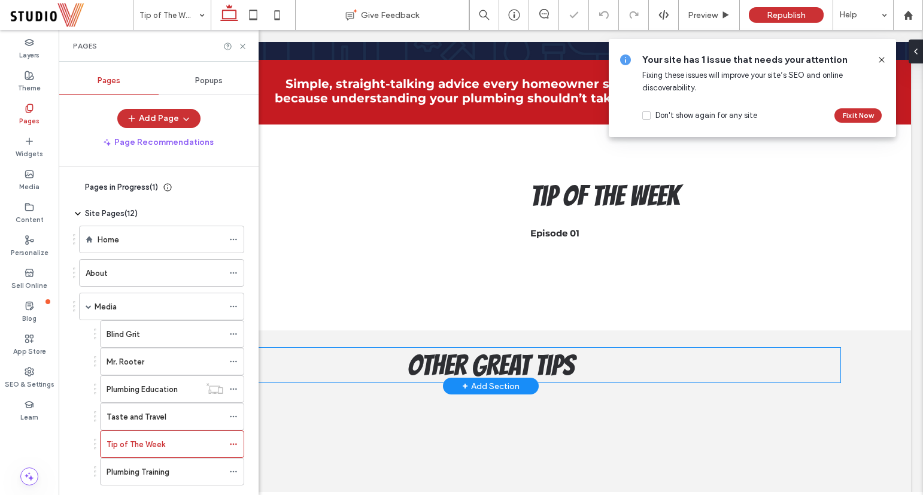
scroll to position [437, 0]
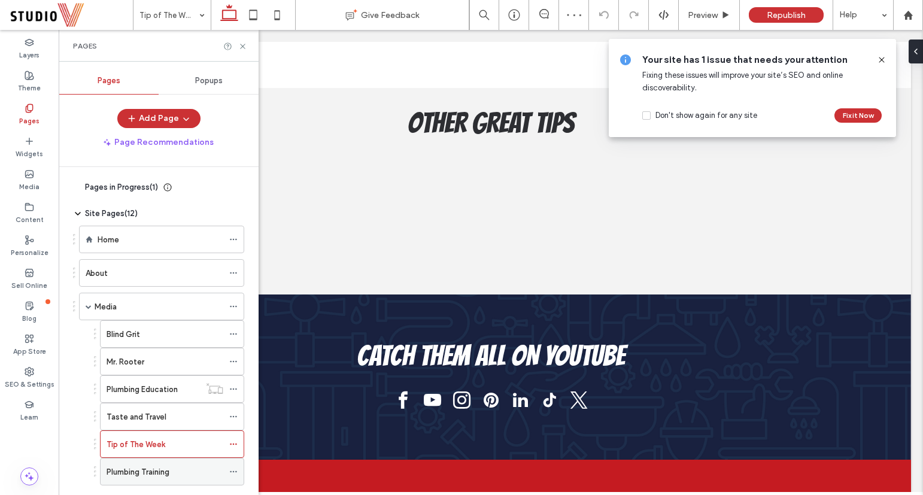
click at [172, 466] on div "Plumbing Training" at bounding box center [164, 471] width 117 height 13
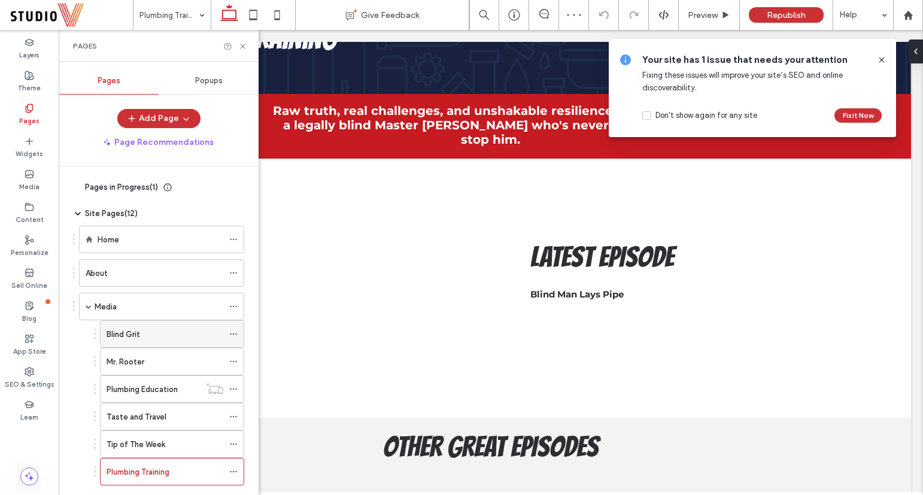
scroll to position [127, 0]
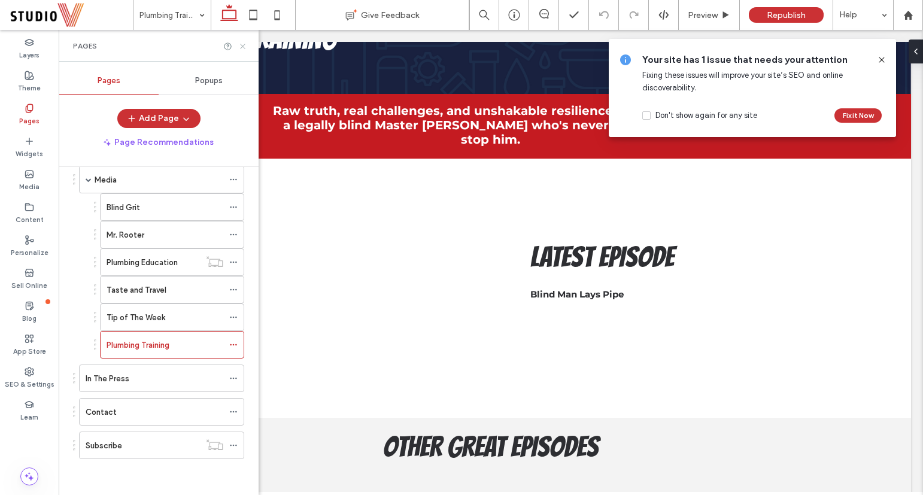
click at [243, 44] on use at bounding box center [242, 46] width 5 height 5
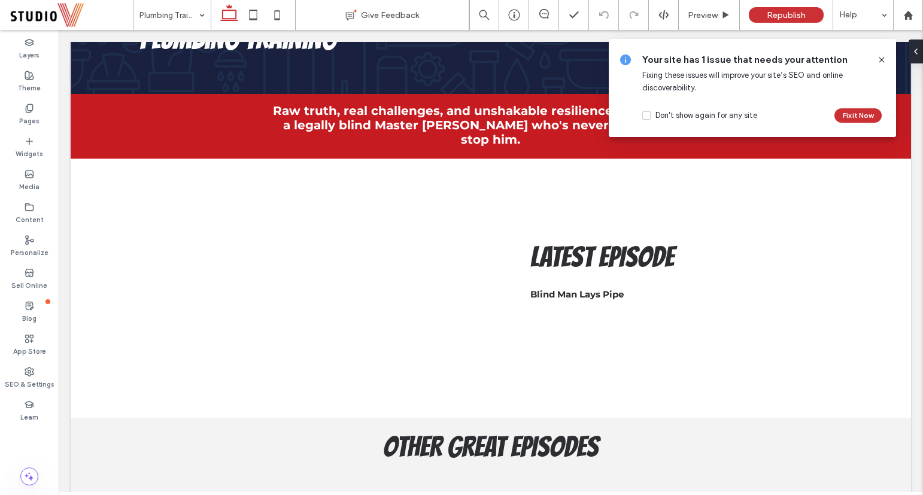
click at [880, 60] on use at bounding box center [880, 59] width 5 height 5
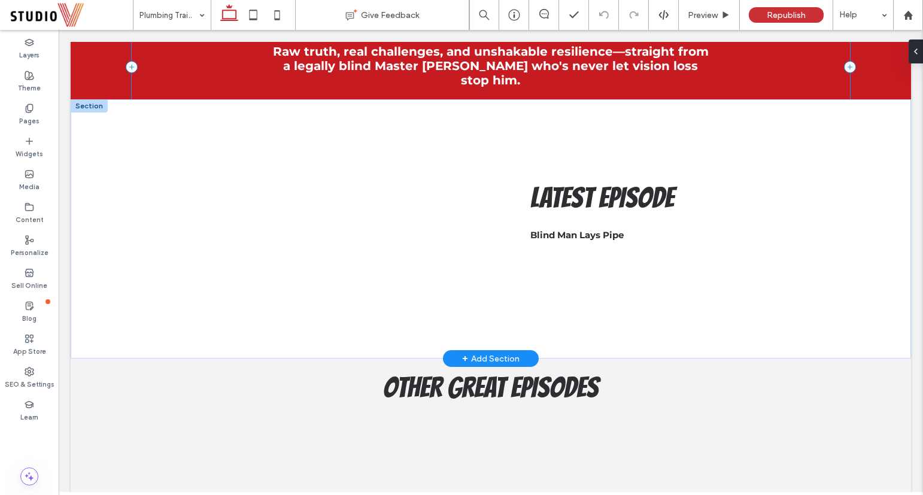
scroll to position [225, 0]
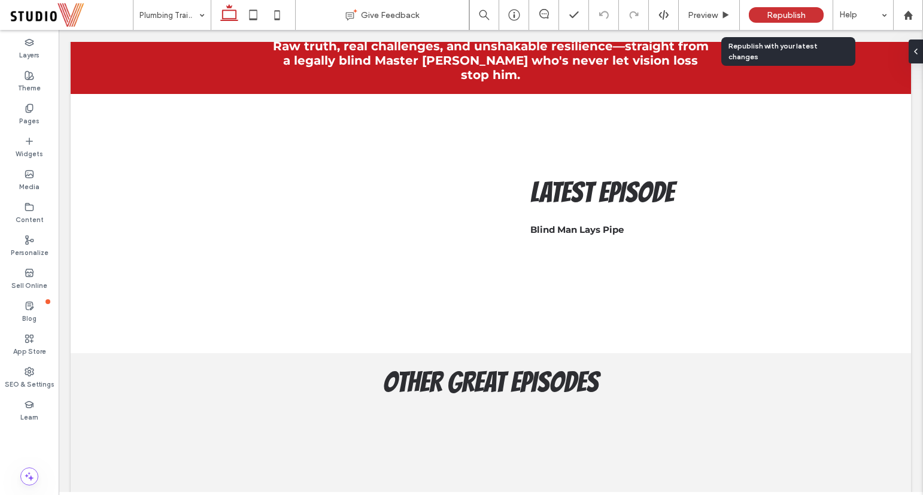
click at [790, 16] on span "Republish" at bounding box center [785, 15] width 39 height 10
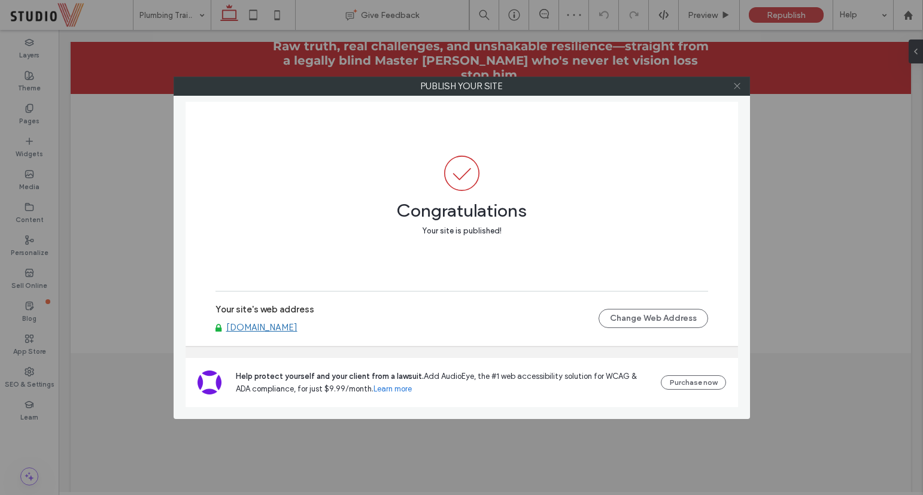
click at [739, 84] on icon at bounding box center [736, 85] width 9 height 9
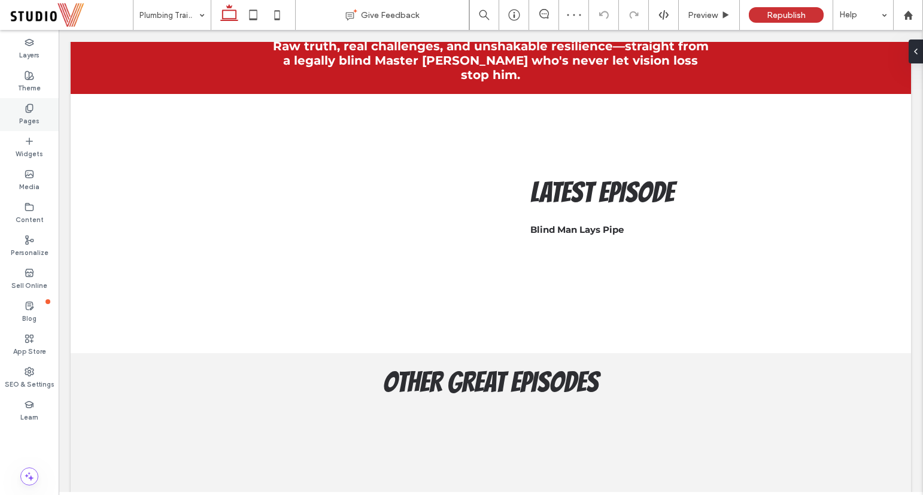
click at [32, 110] on use at bounding box center [29, 108] width 7 height 8
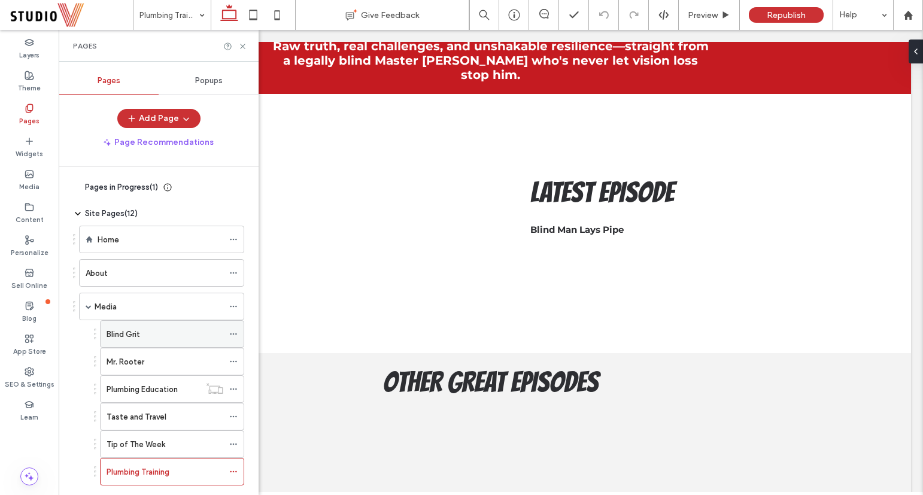
click at [150, 328] on div "Blind Grit" at bounding box center [164, 334] width 117 height 13
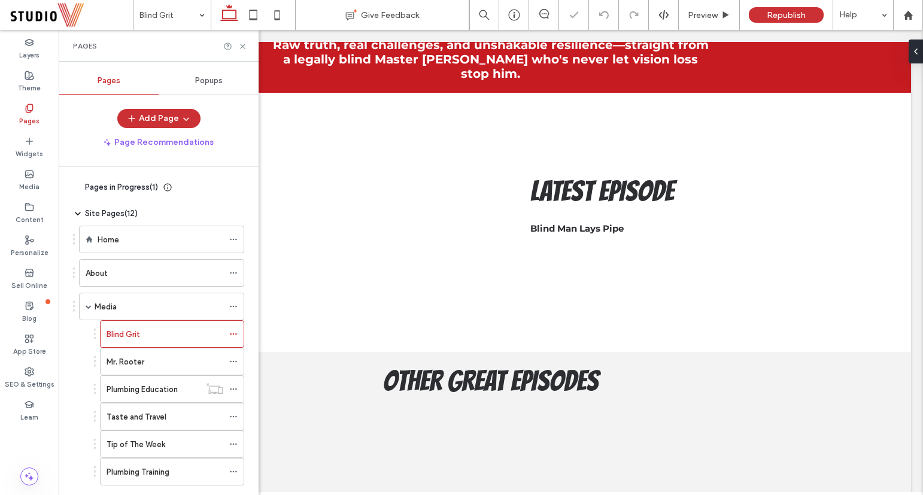
scroll to position [336, 0]
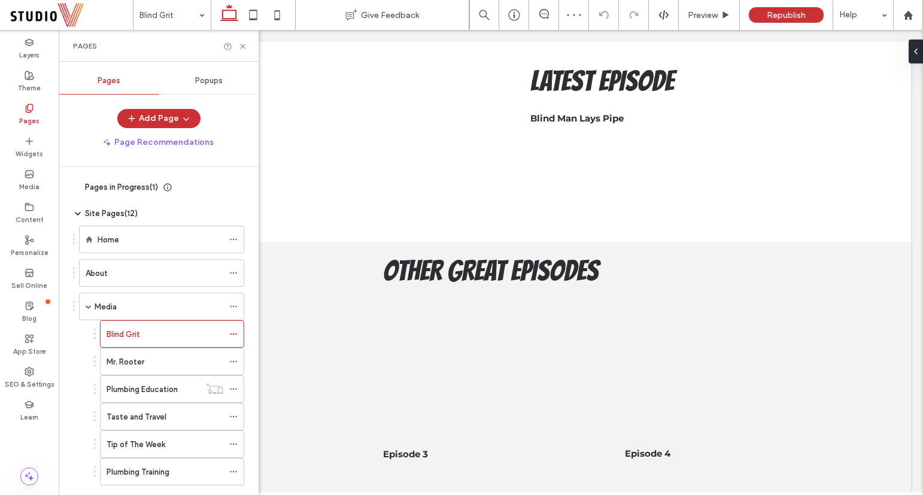
click at [242, 40] on div "Pages" at bounding box center [159, 46] width 200 height 32
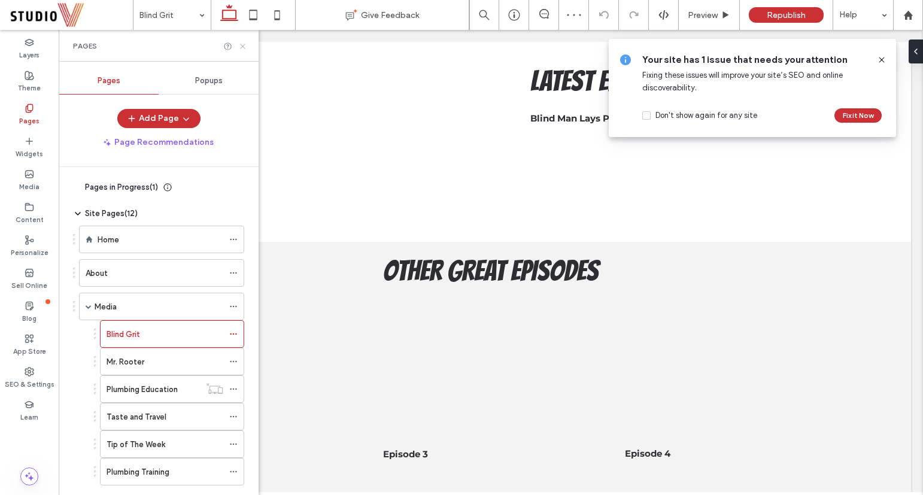
click at [243, 47] on icon at bounding box center [242, 46] width 9 height 9
